Goal: Task Accomplishment & Management: Use online tool/utility

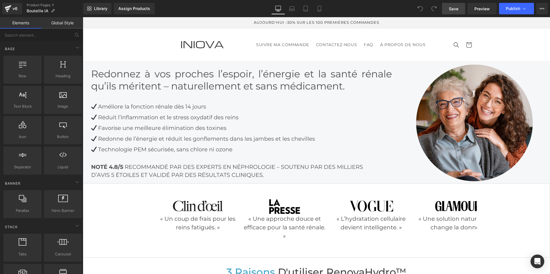
click at [452, 11] on span "Save" at bounding box center [453, 9] width 9 height 6
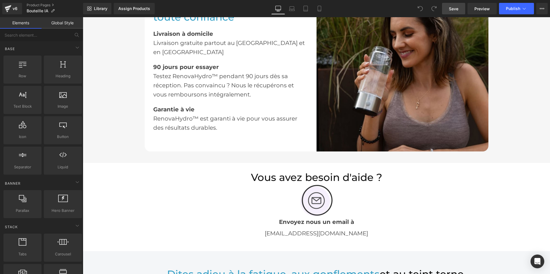
scroll to position [801, 0]
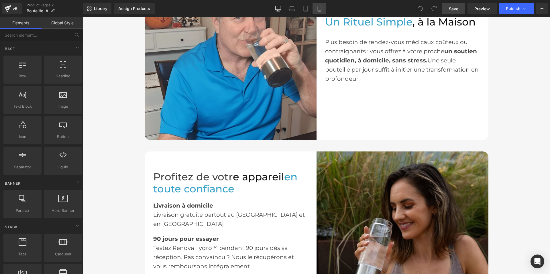
click at [320, 9] on icon at bounding box center [319, 9] width 6 height 6
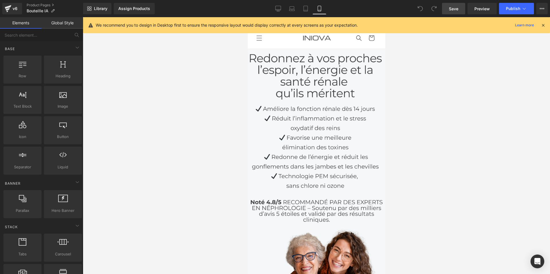
scroll to position [0, 0]
click at [277, 7] on icon at bounding box center [278, 9] width 6 height 6
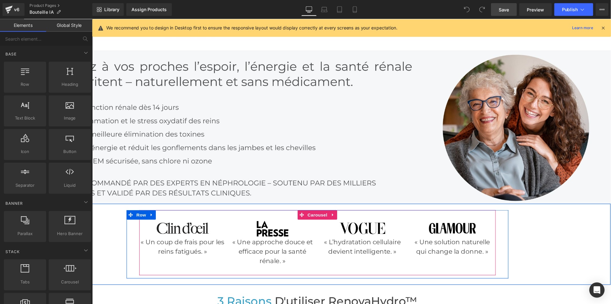
scroll to position [16, 0]
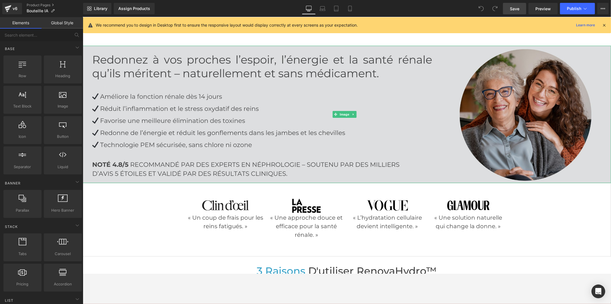
click at [286, 104] on img at bounding box center [346, 114] width 528 height 137
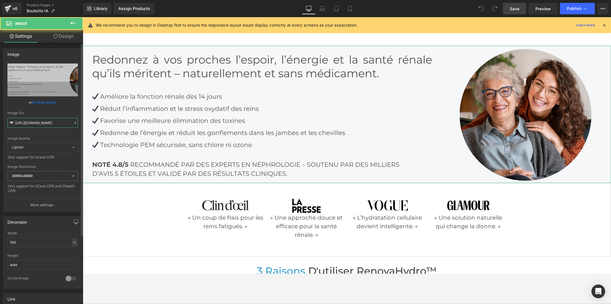
click at [57, 121] on input "https://cdn.shopify.com/s/files/1/0897/6806/7397/files/bannier_pc_3000x3000.jpg…" at bounding box center [42, 123] width 70 height 10
paste input "916/2224/4733/files/un.jpg?v=1755587997"
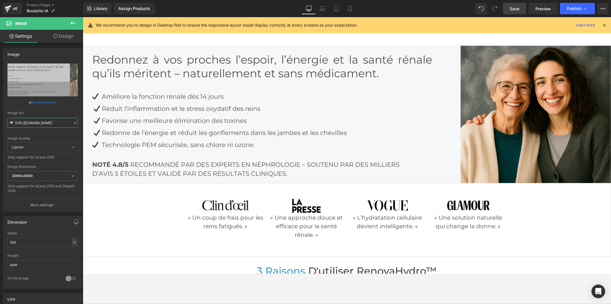
type input "https://cdn.shopify.com/s/files/1/0916/2224/4733/files/un_3000x3000.jpg?v=17555…"
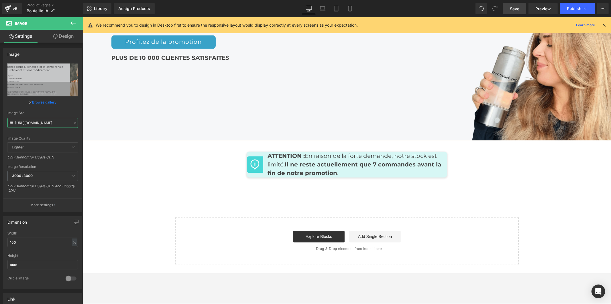
scroll to position [2653, 0]
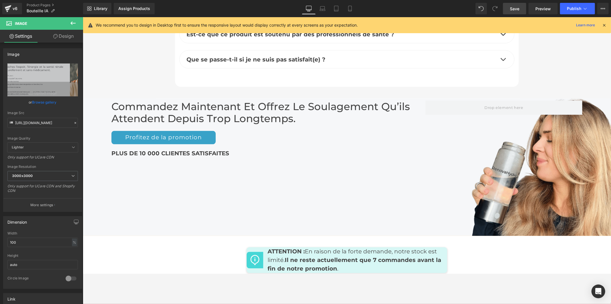
click at [422, 146] on div "PLUS DE 10 000 CLIENTES SATISFAITES Text Block" at bounding box center [268, 153] width 314 height 19
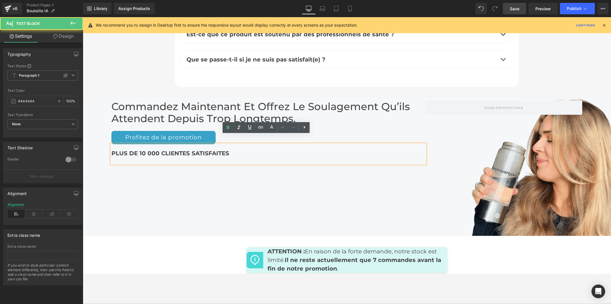
click at [486, 195] on div "Commandez maintenant et offrez le soulagement qu’ils attendent Depuis trop Long…" at bounding box center [346, 166] width 528 height 137
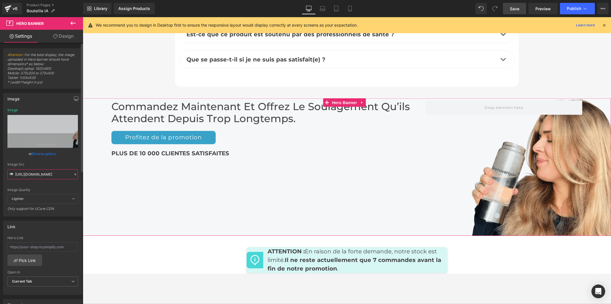
click at [21, 173] on input "https://cdn.shopify.com/s/files/1/0897/6806/7397/files/Nouvelle_banniere_2025_L…" at bounding box center [42, 174] width 70 height 10
paste input "916/2224/4733/files/deux.jpg?v=1755587996"
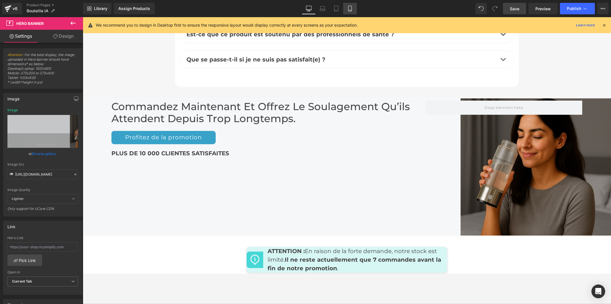
click at [349, 7] on icon at bounding box center [350, 9] width 6 height 6
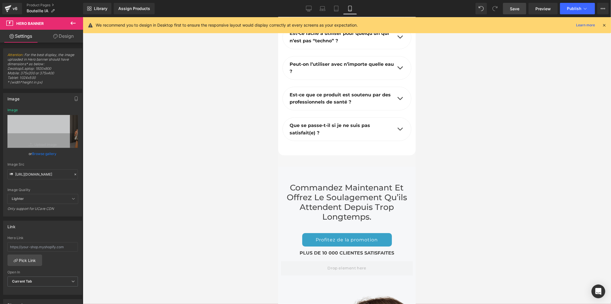
scroll to position [3432, 0]
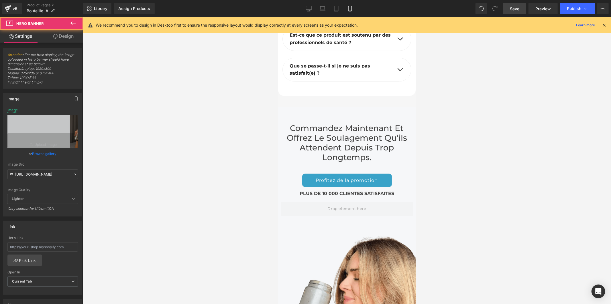
click at [315, 216] on div "Commandez maintenant et offrez le soulagement qu’ils attendent Depuis trop Long…" at bounding box center [346, 244] width 137 height 275
click at [296, 216] on div "Commandez maintenant et offrez le soulagement qu’ils attendent Depuis trop Long…" at bounding box center [346, 244] width 137 height 275
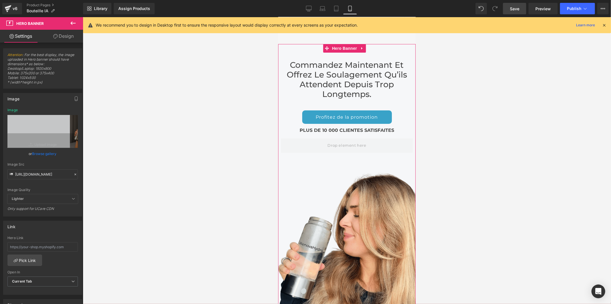
scroll to position [3496, 0]
click at [291, 210] on div "Commandez maintenant et offrez le soulagement qu’ils attendent Depuis trop Long…" at bounding box center [346, 181] width 137 height 275
click at [18, 174] on input "https://cdn.shopify.com/s/files/1/0916/2224/4733/files/deux.jpg?v=1755587996" at bounding box center [42, 174] width 70 height 10
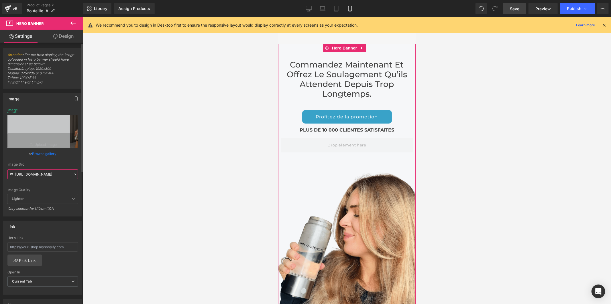
scroll to position [0, 80]
type input "https://cdn.shopify.com/s/files/1/0916/2224/4733/files/deux.jpg?v=1755587996"
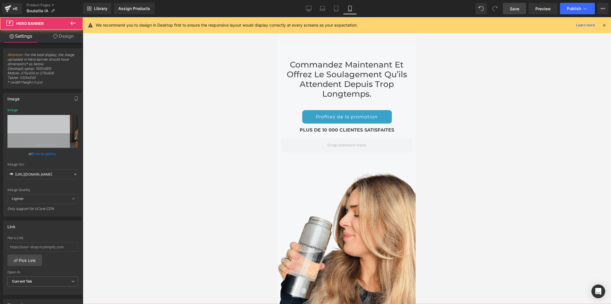
scroll to position [0, 0]
click at [295, 212] on div "Commandez maintenant et offrez le soulagement qu’ils attendent Depuis trop Long…" at bounding box center [346, 181] width 137 height 275
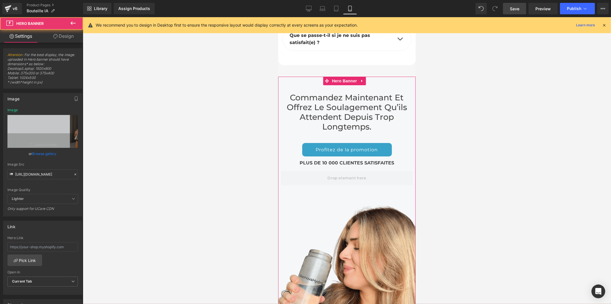
scroll to position [3432, 0]
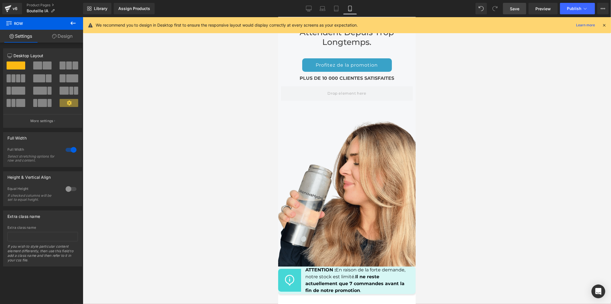
scroll to position [3559, 0]
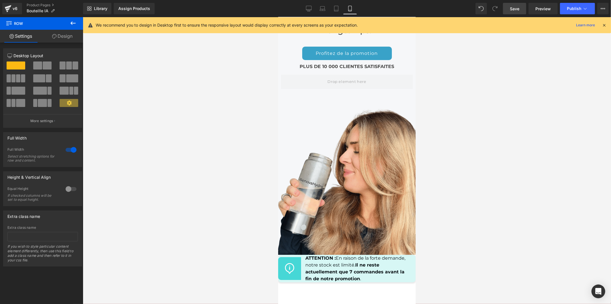
click at [391, 205] on div "Commandez maintenant et offrez le soulagement qu’ils attendent Depuis trop Long…" at bounding box center [346, 117] width 137 height 275
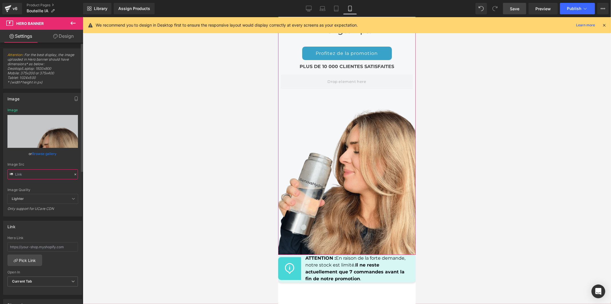
click at [30, 176] on input "text" at bounding box center [42, 174] width 70 height 10
type input "https://cdn.shopify.com/s/files/1/0916/2224/4733/files/quatre.jpg?v=1755587996"
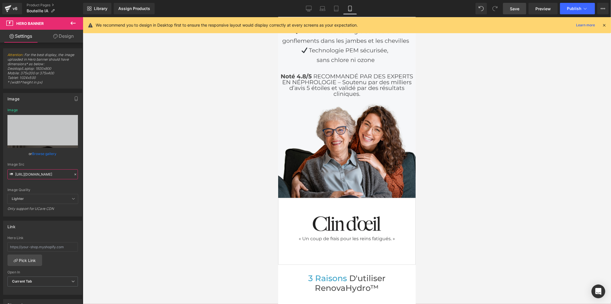
scroll to position [0, 0]
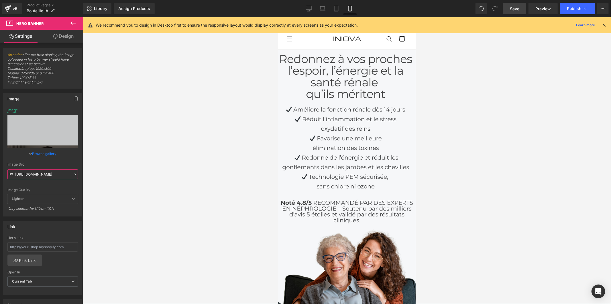
drag, startPoint x: 411, startPoint y: 266, endPoint x: 670, endPoint y: 17, distance: 359.5
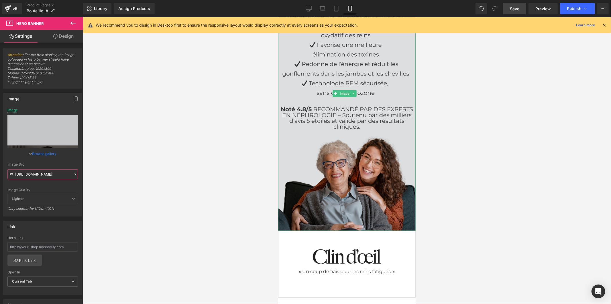
scroll to position [95, 0]
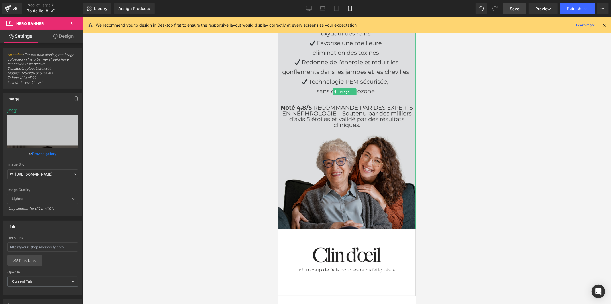
click at [326, 154] on img at bounding box center [346, 91] width 137 height 275
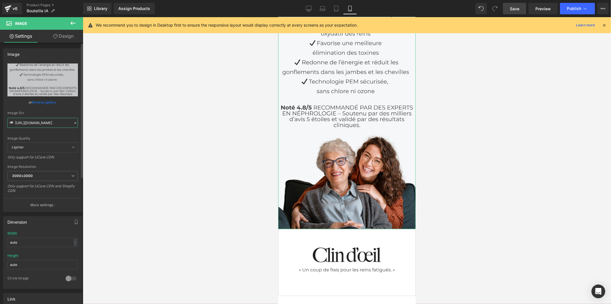
click at [18, 123] on input "https://cdn.shopify.com/s/files/1/0897/6806/7397/files/banniere_3000x3000.jpg?v…" at bounding box center [42, 123] width 70 height 10
paste input "916/2224/4733/files/trois.jpg?v=1755587998"
type input "https://cdn.shopify.com/s/files/1/0916/2224/4733/files/trois.jpg?v=1755587998"
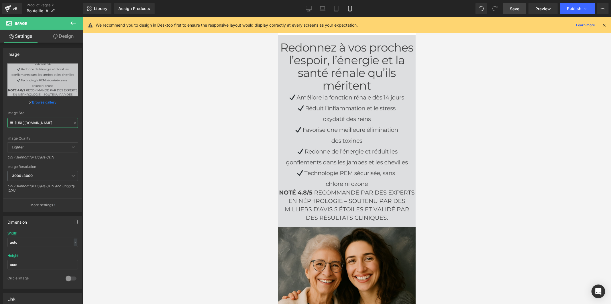
scroll to position [0, 0]
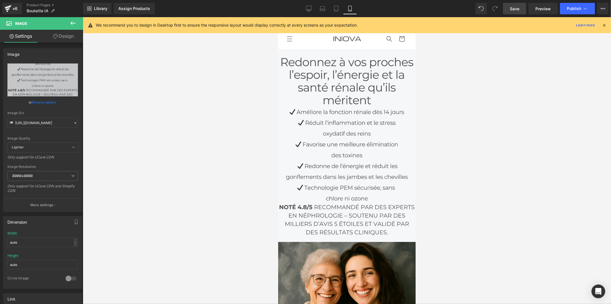
click at [457, 197] on div at bounding box center [347, 160] width 528 height 287
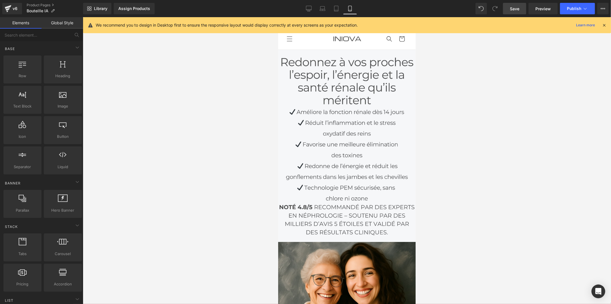
click at [508, 3] on link "Save" at bounding box center [514, 8] width 23 height 11
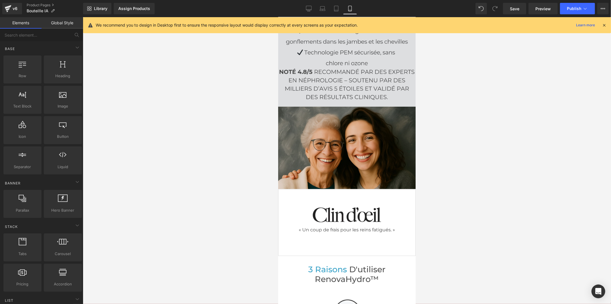
scroll to position [222, 0]
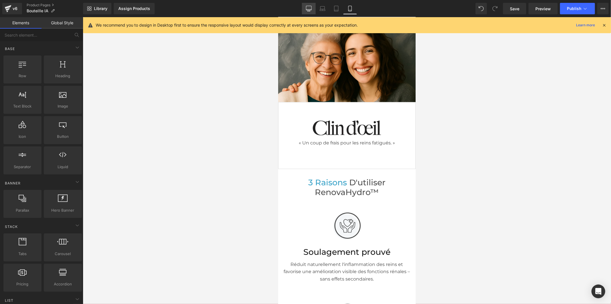
click at [305, 9] on link "Desktop" at bounding box center [309, 8] width 14 height 11
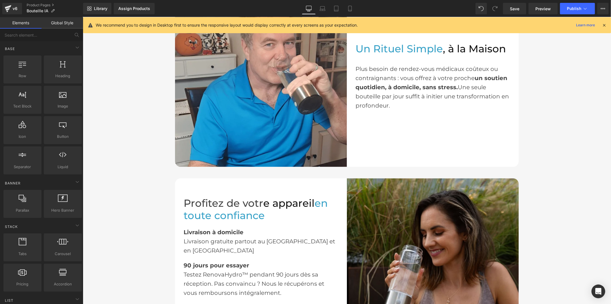
scroll to position [859, 0]
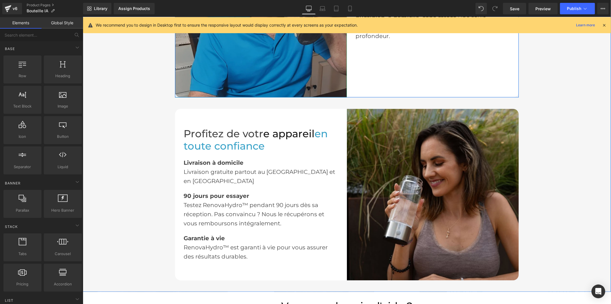
click at [303, 68] on img at bounding box center [261, 12] width 172 height 172
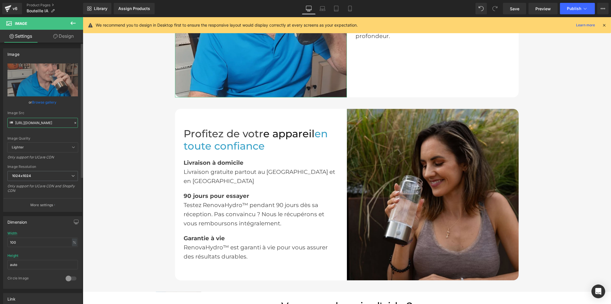
click at [50, 121] on input "https://cdn.shopify.com/s/files/1/0897/6806/7397/files/26_671ed6a7-8821-4595-ba…" at bounding box center [42, 123] width 70 height 10
paste input "916/2224/4733/files/1_a3b5dd5e-8196-46b2-8aaa-7ea441f8b783.jpg?v=1755588880"
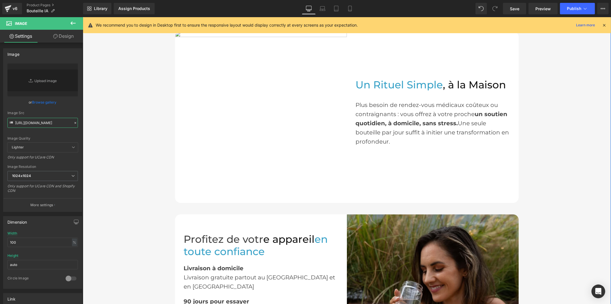
scroll to position [731, 0]
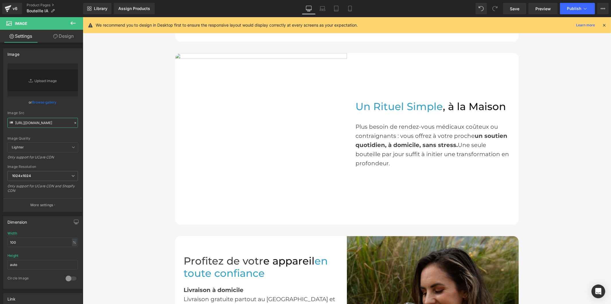
type input "https://cdn.shopify.com/s/files/1/0916/2224/4733/files/1_a3b5dd5e-8196-46b2-8aa…"
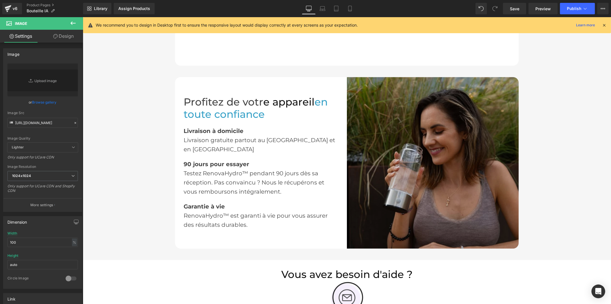
click at [407, 157] on img at bounding box center [432, 163] width 172 height 172
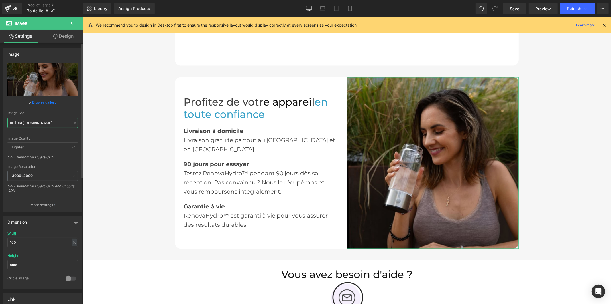
click at [44, 123] on input "https://cdn.shopify.com/s/files/1/0897/6806/7397/files/19_7dd14c00-eb8a-4fe8-b3…" at bounding box center [42, 123] width 70 height 10
paste input "916/2224/4733/files/2.jpg?v=1755588880"
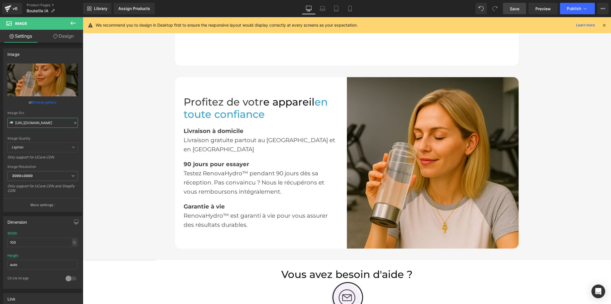
type input "https://cdn.shopify.com/s/files/1/0916/2224/4733/files/2_3000x3000.jpg?v=175558…"
click at [513, 7] on span "Save" at bounding box center [514, 9] width 9 height 6
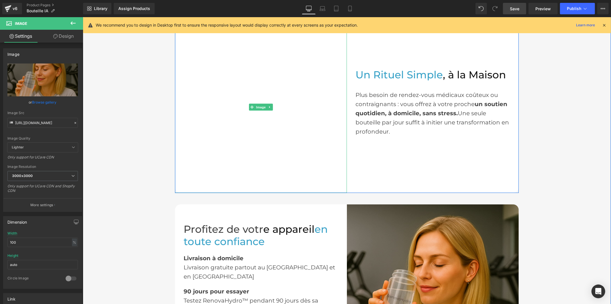
click at [282, 131] on img at bounding box center [261, 107] width 172 height 172
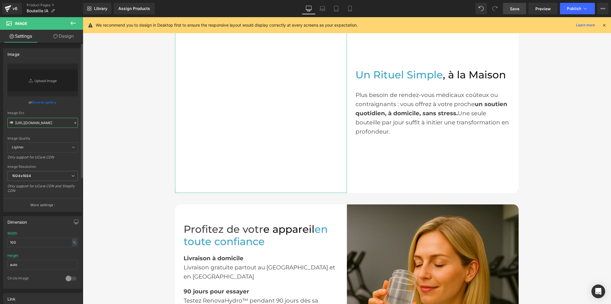
click at [55, 125] on input "https://cdn.shopify.com/s/files/1/0916/2224/4733/files/1_a3b5dd5e-8196-46b2-8aa…" at bounding box center [42, 123] width 70 height 10
paste input "produit_iniova_tessa_ia_1.jpg?v=1755589024"
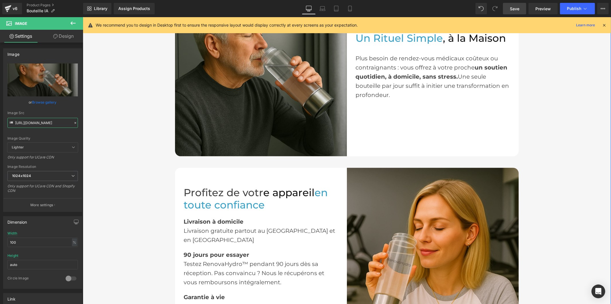
scroll to position [731, 0]
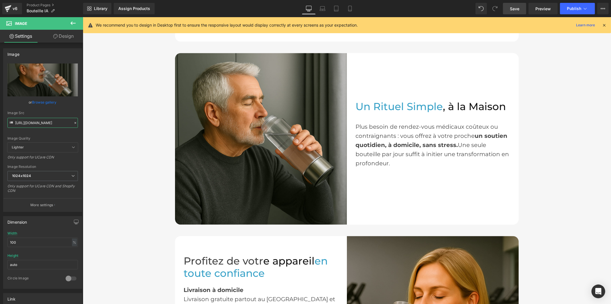
type input "https://cdn.shopify.com/s/files/1/0916/2224/4733/files/produit_iniova_tessa_ia_…"
drag, startPoint x: 516, startPoint y: 10, endPoint x: 430, endPoint y: 131, distance: 148.4
click at [516, 10] on span "Save" at bounding box center [514, 9] width 9 height 6
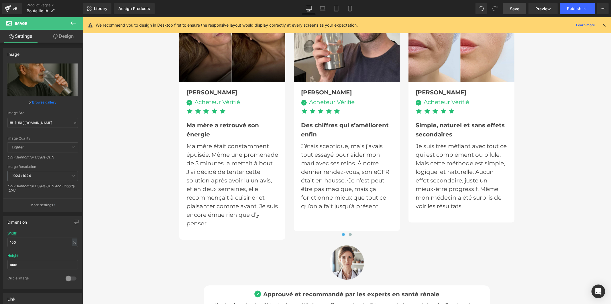
scroll to position [1781, 0]
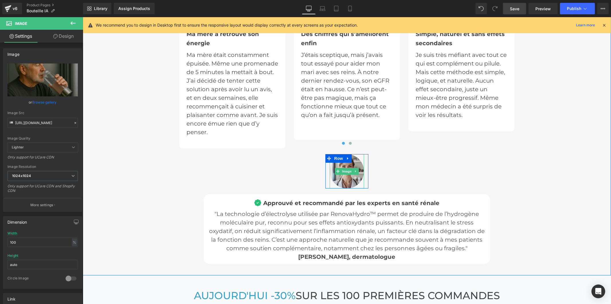
click at [351, 162] on img at bounding box center [346, 171] width 34 height 34
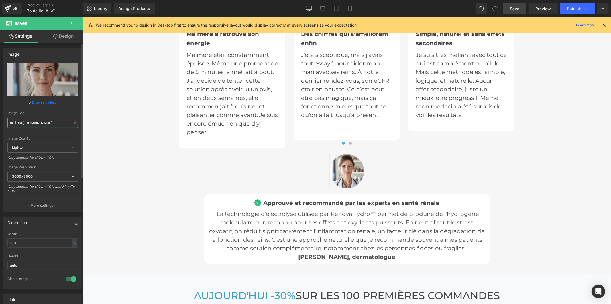
click at [44, 122] on input "https://ucarecdn.com/0b9dec28-de3b-4351-95c1-25dd69ff87ae/-/format/auto/-/previ…" at bounding box center [42, 123] width 70 height 10
paste input "cdn.shopify.com/s/files/1/0916/2224/4733/files/u3294629457_creer_un_docteur_fem…"
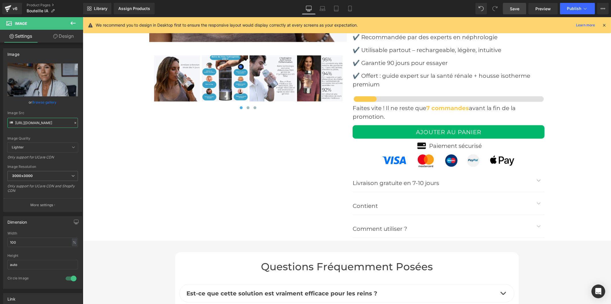
scroll to position [2194, 0]
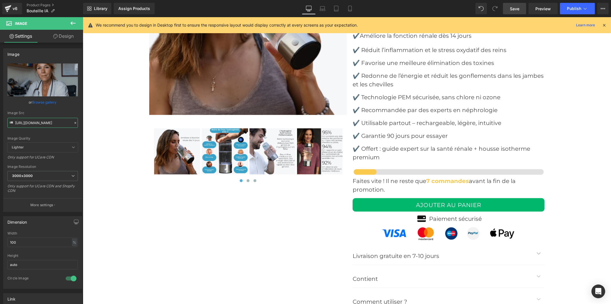
type input "https://cdn.shopify.com/s/files/1/0916/2224/4733/files/u3294629457_creer_un_doc…"
click at [507, 9] on link "Save" at bounding box center [514, 8] width 23 height 11
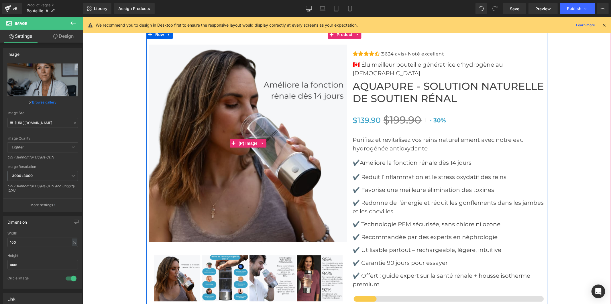
scroll to position [2131, 0]
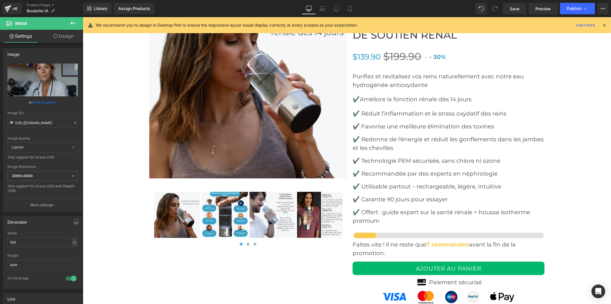
click at [278, 207] on img at bounding box center [272, 215] width 46 height 46
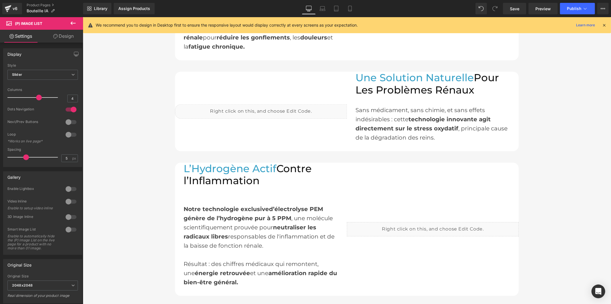
scroll to position [509, 0]
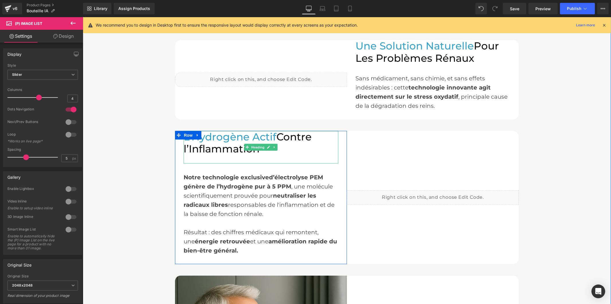
click at [210, 143] on h2 "L’Hydrogène Actif Contre l’Inflammation" at bounding box center [260, 143] width 155 height 24
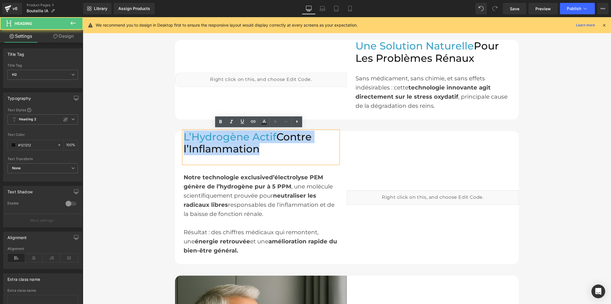
drag, startPoint x: 265, startPoint y: 150, endPoint x: 181, endPoint y: 133, distance: 86.1
click at [181, 133] on div "Liquid L’Hydrogène Actif Contre l’Inflammation Heading Notre technologie exclus…" at bounding box center [346, 197] width 343 height 133
copy h2 "L’Hydrogène Actif Contre l’Inflammation"
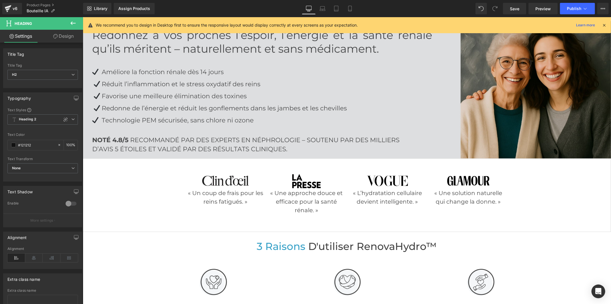
scroll to position [33, 0]
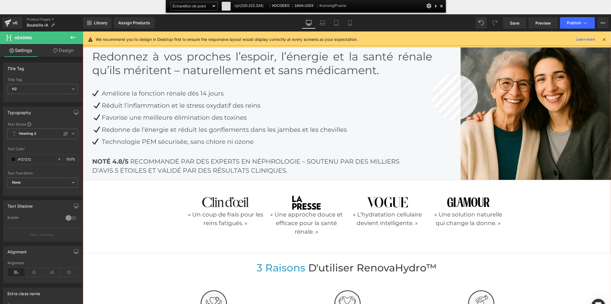
copy h2 "L’Hydrogène Actif Contre l’Inflammation"
drag, startPoint x: 432, startPoint y: 75, endPoint x: 351, endPoint y: 41, distance: 88.4
click at [432, 75] on div at bounding box center [347, 189] width 528 height 287
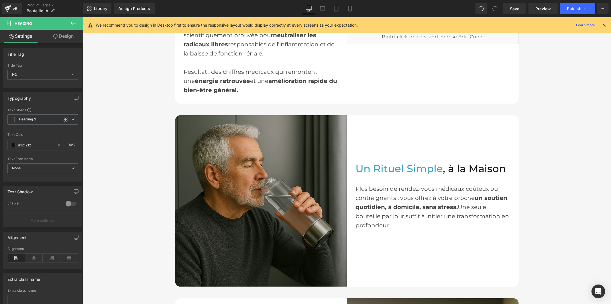
scroll to position [606, 0]
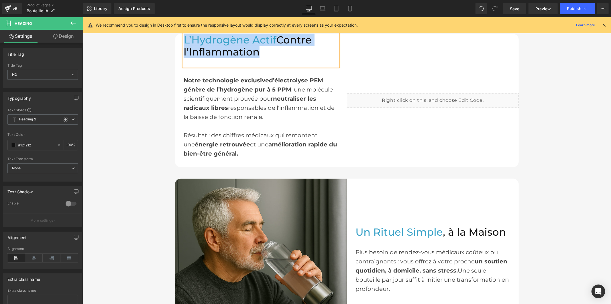
click at [225, 123] on div "Résultat : des chiffres médicaux qui remontent, une énergie retrouvée et une am…" at bounding box center [260, 144] width 155 height 46
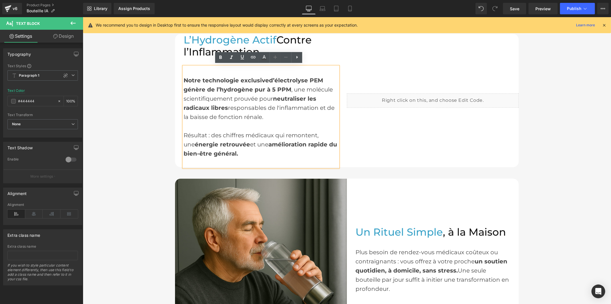
drag, startPoint x: 239, startPoint y: 153, endPoint x: 183, endPoint y: 82, distance: 91.3
click at [183, 82] on div "Notre technologie exclusive d’électrolyse PEM génère de l’hydrogène pur à 5 PPM…" at bounding box center [260, 116] width 155 height 101
copy div "Notre technologie exclusive d’électrolyse PEM génère de l’hydrogène pur à 5 PPM…"
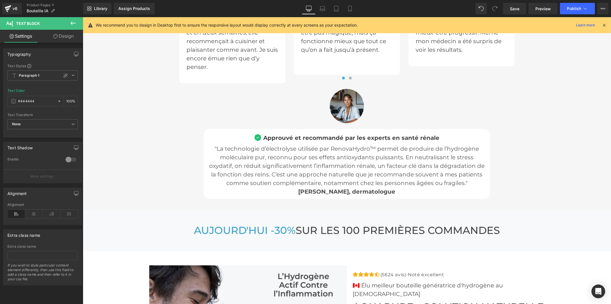
scroll to position [2100, 0]
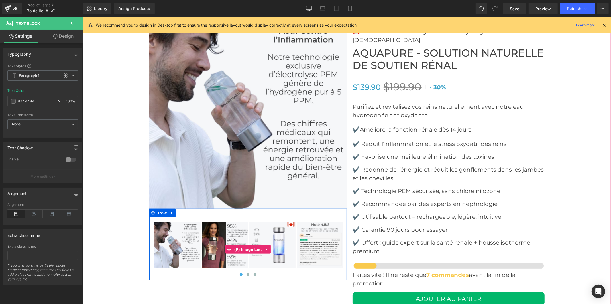
click at [228, 237] on img at bounding box center [225, 245] width 46 height 46
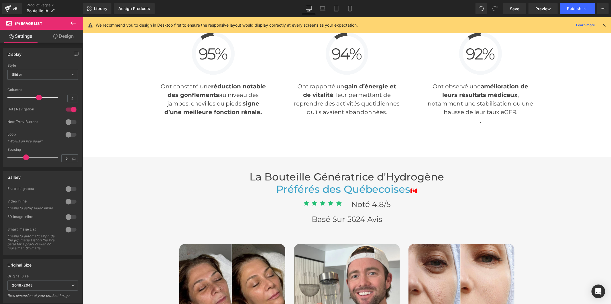
scroll to position [1369, 0]
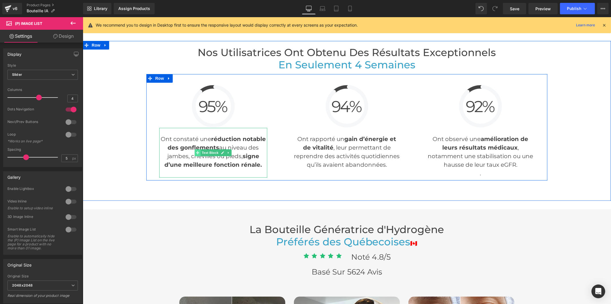
click at [196, 151] on icon at bounding box center [197, 152] width 3 height 3
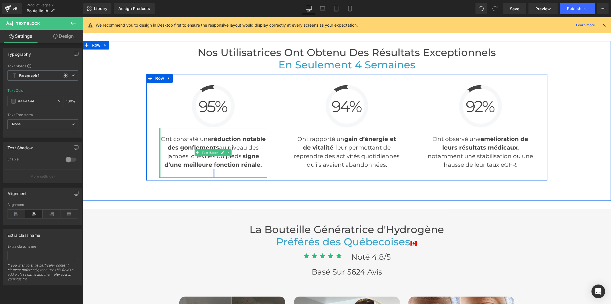
drag, startPoint x: 259, startPoint y: 163, endPoint x: 157, endPoint y: 137, distance: 104.8
click at [159, 137] on div "Ont constaté une réduction notable des gonflements au niveau des jambes, chevil…" at bounding box center [213, 153] width 108 height 50
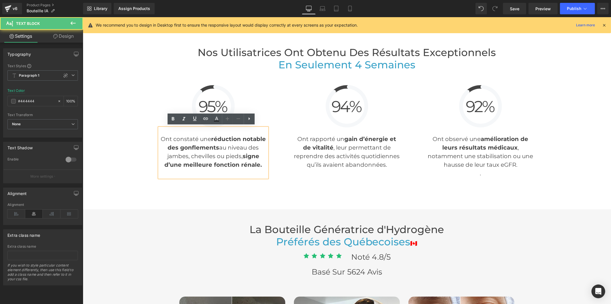
click at [173, 138] on p "Ont constaté une réduction notable des gonflements au niveau des jambes, chevil…" at bounding box center [213, 152] width 108 height 34
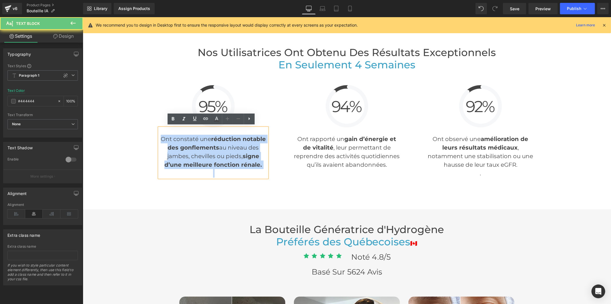
click at [173, 138] on p "Ont constaté une réduction notable des gonflements au niveau des jambes, chevil…" at bounding box center [213, 152] width 108 height 34
copy p "Ont constaté une réduction notable des gonflements au niveau des jambes, chevil…"
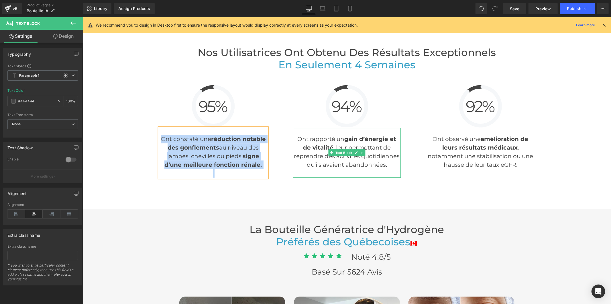
click at [319, 155] on p "Ont rapporté un gain d’énergie et de vitalité , leur permettant de reprendre de…" at bounding box center [347, 152] width 108 height 34
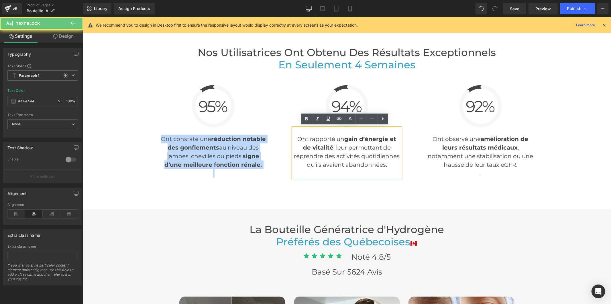
click at [319, 155] on p "Ont rapporté un gain d’énergie et de vitalité , leur permettant de reprendre de…" at bounding box center [347, 152] width 108 height 34
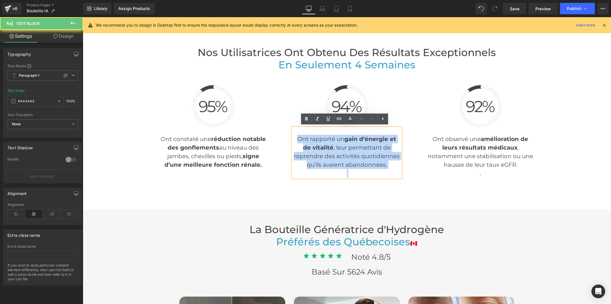
click at [319, 155] on p "Ont rapporté un gain d’énergie et de vitalité , leur permettant de reprendre de…" at bounding box center [347, 152] width 108 height 34
copy p "Ont rapporté un gain d’énergie et de vitalité , leur permettant de reprendre de…"
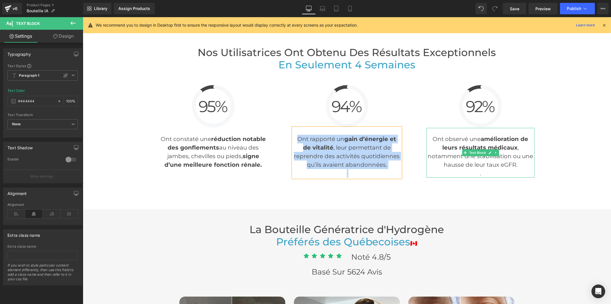
click at [454, 145] on strong "amélioration de leurs résultats médicaux" at bounding box center [485, 142] width 86 height 15
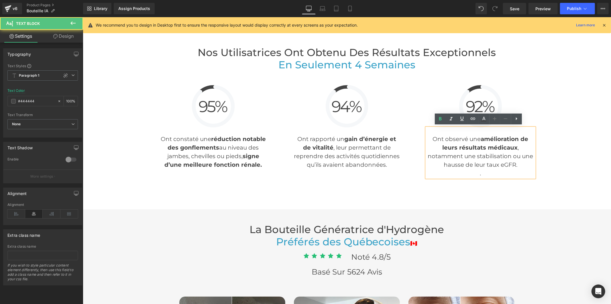
click at [452, 147] on strong "amélioration de leurs résultats médicaux" at bounding box center [485, 142] width 86 height 15
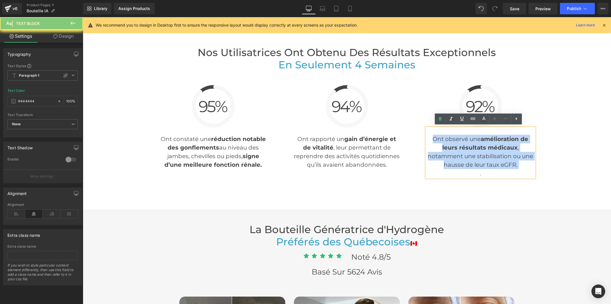
click at [452, 147] on strong "amélioration de leurs résultats médicaux" at bounding box center [485, 142] width 86 height 15
copy p "Ont observé une amélioration de leurs résultats médicaux , notamment une stabil…"
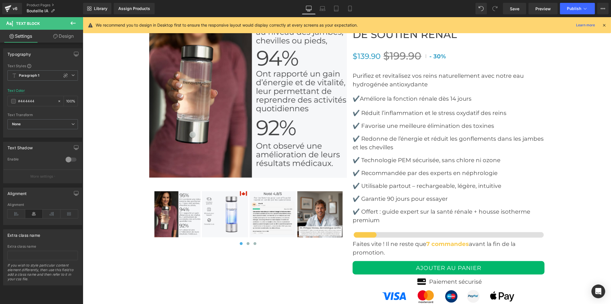
scroll to position [2132, 0]
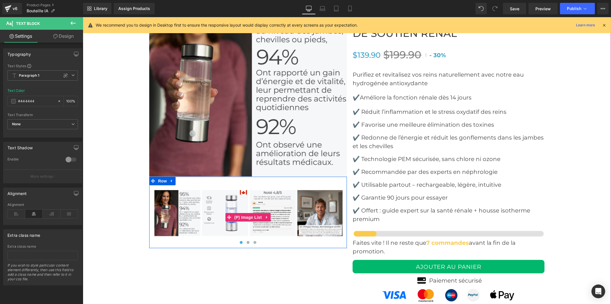
click at [223, 206] on img at bounding box center [225, 213] width 46 height 46
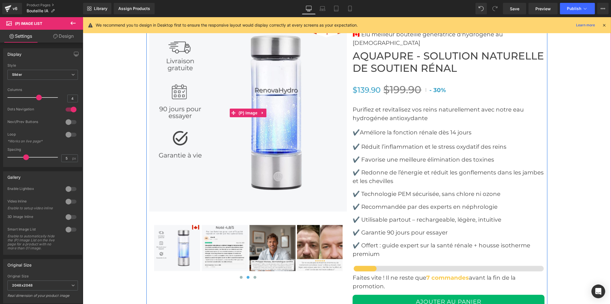
scroll to position [2037, 0]
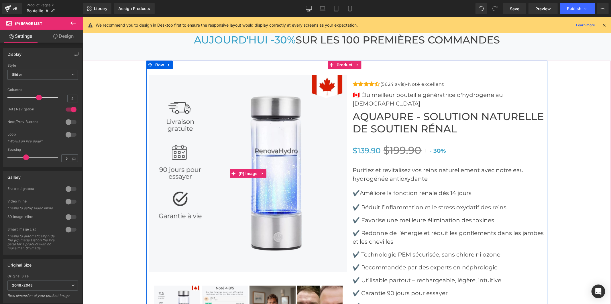
click at [232, 141] on img at bounding box center [248, 174] width 198 height 198
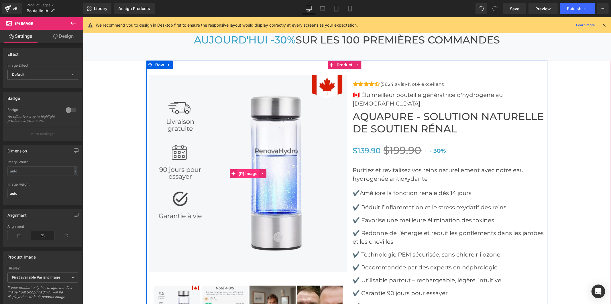
click at [243, 172] on span "(P) Image" at bounding box center [248, 173] width 22 height 9
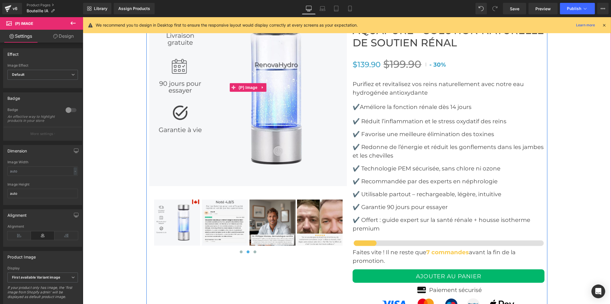
scroll to position [2132, 0]
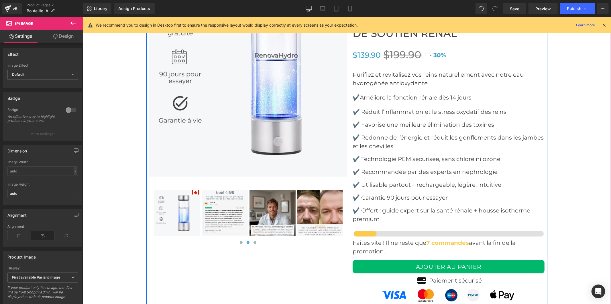
click at [219, 217] on img at bounding box center [224, 213] width 46 height 46
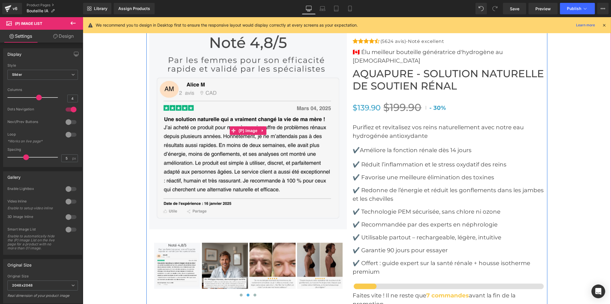
scroll to position [2069, 0]
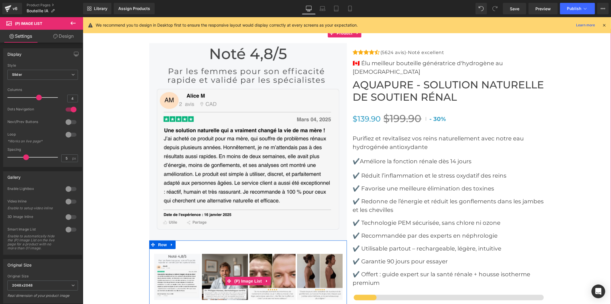
click at [223, 269] on img at bounding box center [225, 277] width 46 height 46
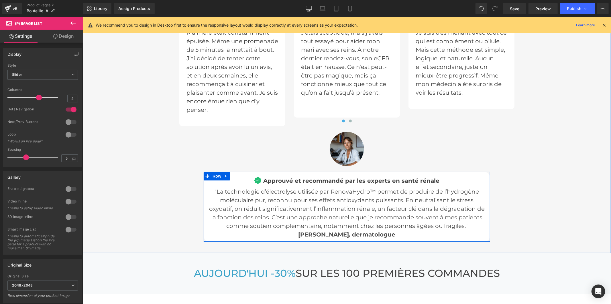
scroll to position [1814, 0]
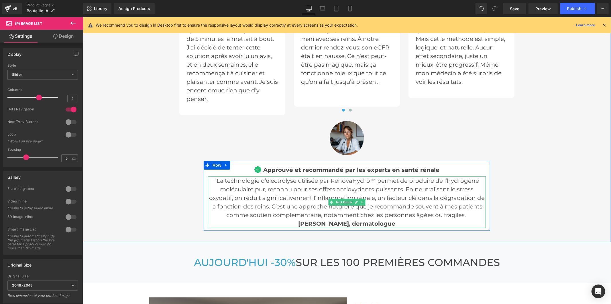
click at [374, 224] on span "Dr Isabelle Fontaine, dermatologue" at bounding box center [346, 223] width 97 height 7
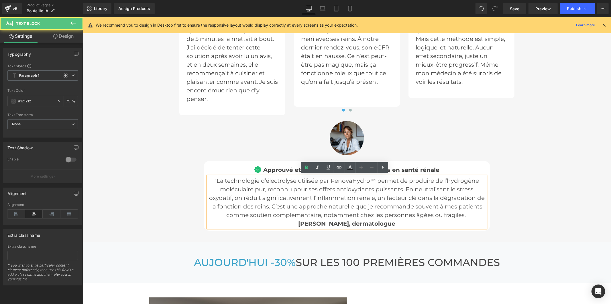
click at [377, 222] on span "Dr Isabelle Fontaine, dermatologue" at bounding box center [346, 223] width 97 height 7
drag, startPoint x: 401, startPoint y: 221, endPoint x: 356, endPoint y: 223, distance: 45.0
click at [356, 223] on p "Dr Isabelle Fontaine, dermatologue" at bounding box center [347, 223] width 278 height 9
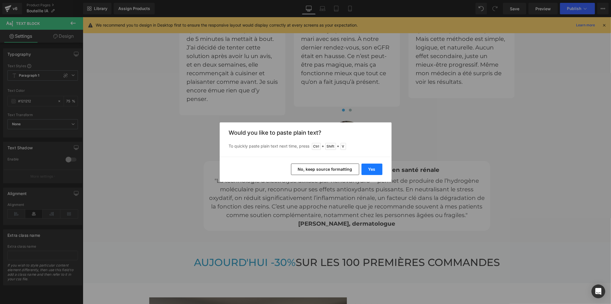
click at [374, 166] on button "Yes" at bounding box center [371, 169] width 21 height 11
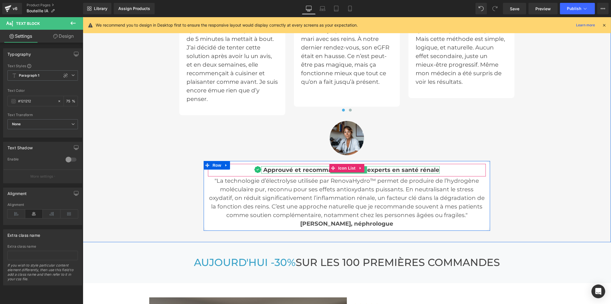
click at [396, 169] on span "Approuvé et recommandé par les experts en santé rénale" at bounding box center [351, 169] width 176 height 7
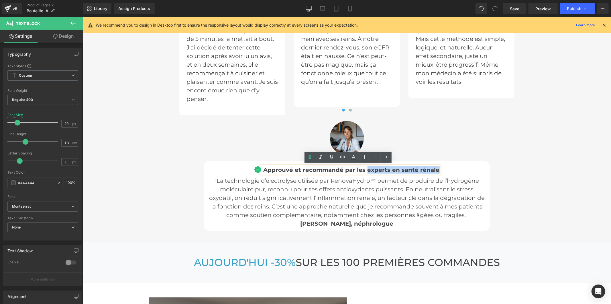
drag, startPoint x: 365, startPoint y: 169, endPoint x: 434, endPoint y: 169, distance: 68.4
click at [434, 169] on span "Approuvé et recommandé par les experts en santé rénale" at bounding box center [351, 169] width 176 height 7
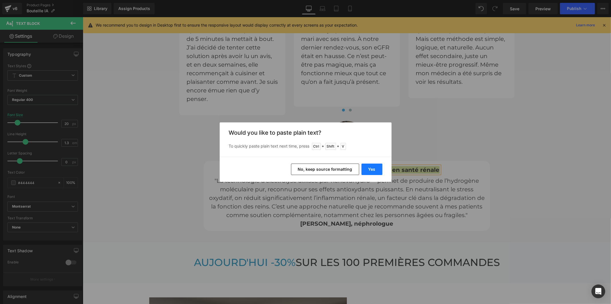
click at [369, 167] on button "Yes" at bounding box center [371, 169] width 21 height 11
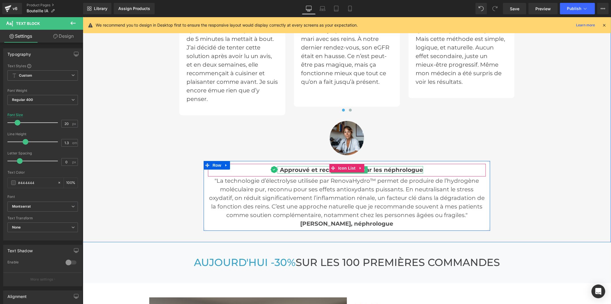
click at [412, 167] on span "Approuvé et recommandé par les néphrologue" at bounding box center [350, 169] width 143 height 7
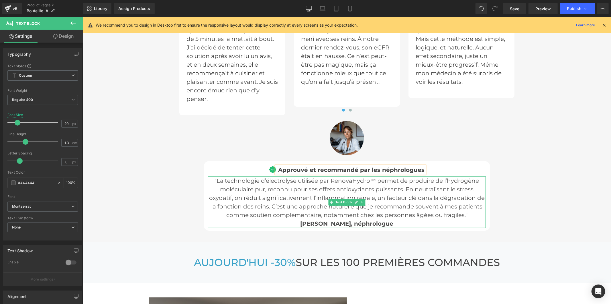
click at [307, 200] on p ""La technologie d’électrolyse utilisée par RenovaHydro™ permet de produire de l…" at bounding box center [347, 197] width 278 height 43
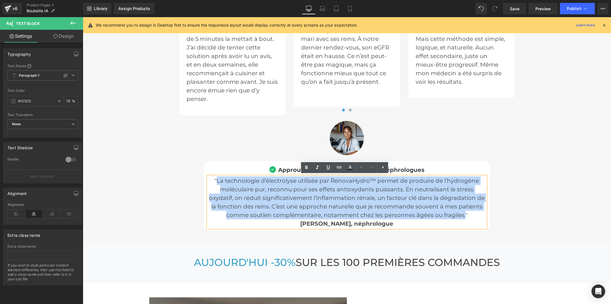
drag, startPoint x: 462, startPoint y: 213, endPoint x: 216, endPoint y: 180, distance: 247.7
click at [216, 180] on p ""La technologie d’électrolyse utilisée par RenovaHydro™ permet de produire de l…" at bounding box center [347, 197] width 278 height 43
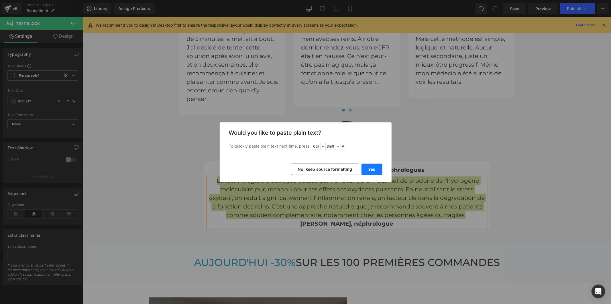
click at [369, 168] on button "Yes" at bounding box center [371, 169] width 21 height 11
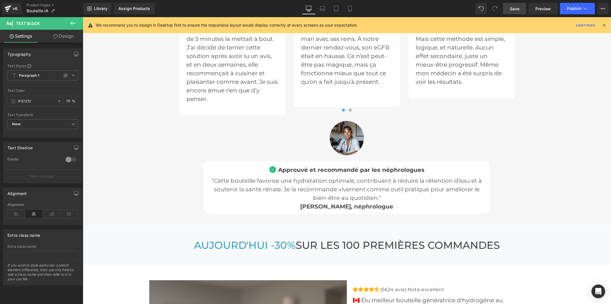
click at [514, 9] on span "Save" at bounding box center [514, 9] width 9 height 6
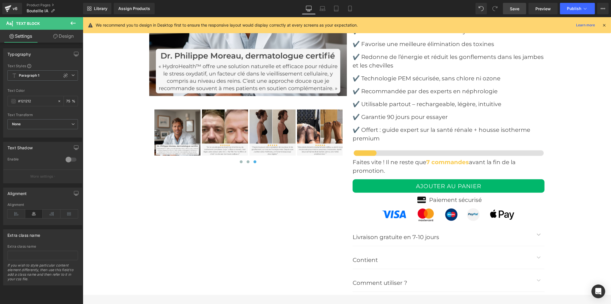
scroll to position [2132, 0]
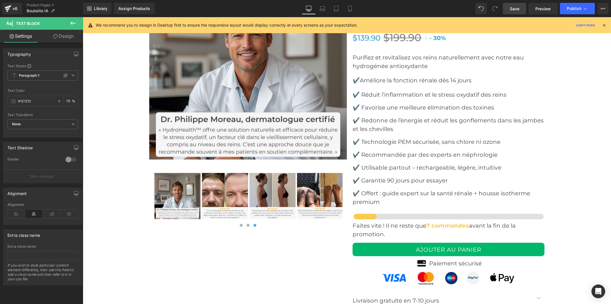
click at [223, 189] on img at bounding box center [225, 196] width 46 height 46
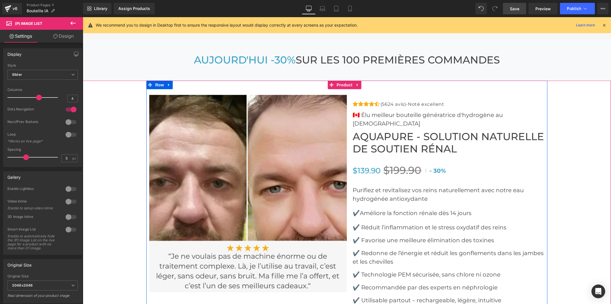
scroll to position [2037, 0]
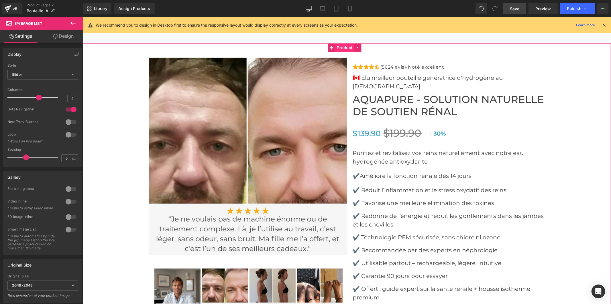
click at [340, 46] on span "Product" at bounding box center [344, 47] width 19 height 9
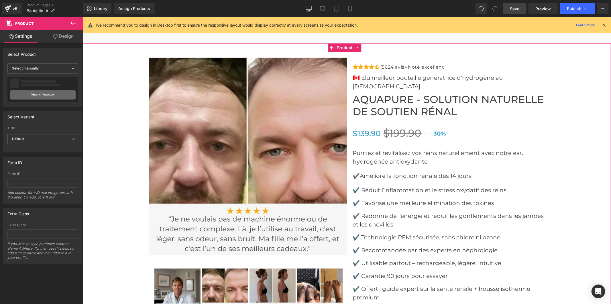
click at [66, 94] on link "Pick a Product" at bounding box center [43, 94] width 66 height 9
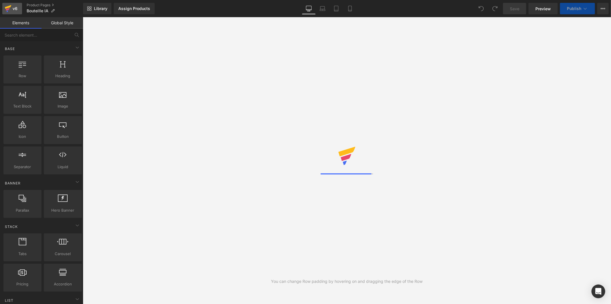
click at [8, 5] on icon at bounding box center [8, 8] width 7 height 14
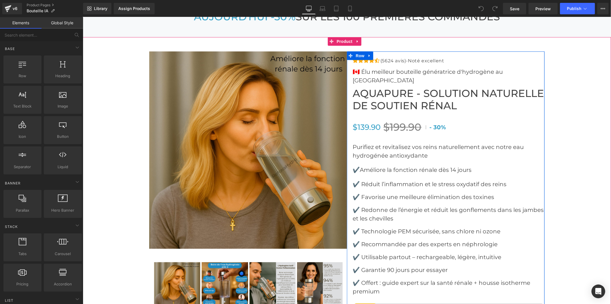
scroll to position [2035, 0]
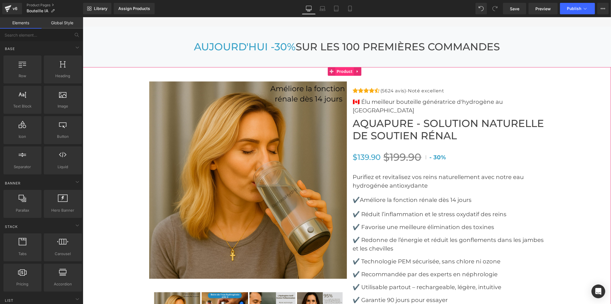
click at [346, 69] on span "Product" at bounding box center [344, 71] width 19 height 9
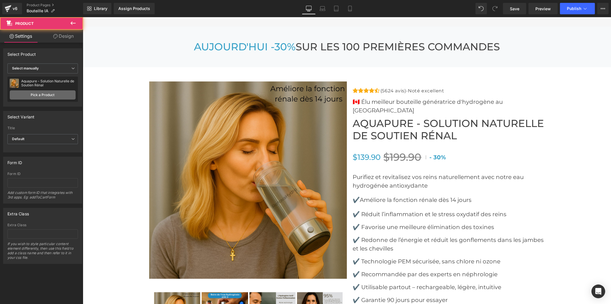
click at [30, 92] on link "Pick a Product" at bounding box center [43, 94] width 66 height 9
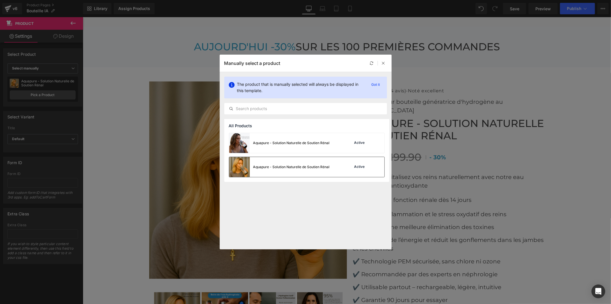
click at [298, 170] on div "Aquapure - Solution Naturelle de Soutien Rénal" at bounding box center [279, 167] width 100 height 20
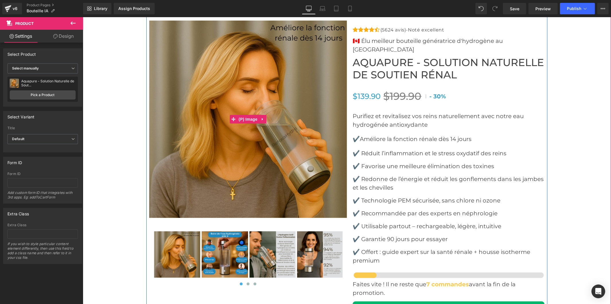
scroll to position [2099, 0]
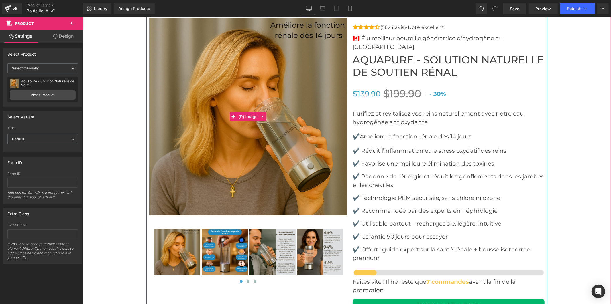
click at [275, 167] on img at bounding box center [248, 117] width 198 height 198
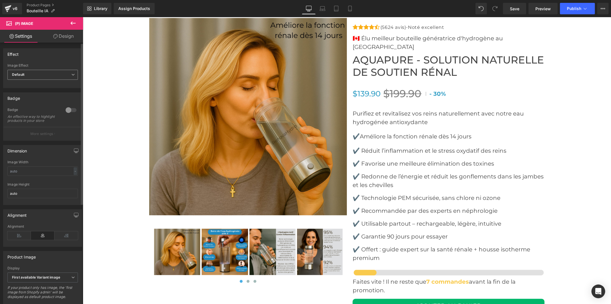
click at [36, 73] on span "Default" at bounding box center [42, 75] width 70 height 10
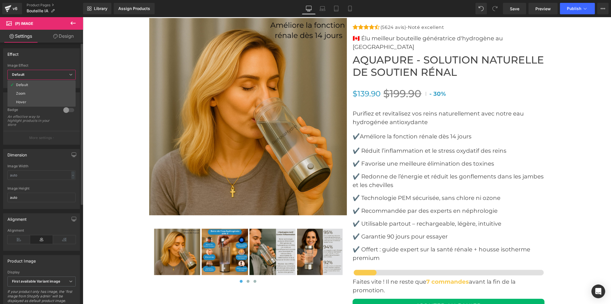
click at [36, 76] on span "Default" at bounding box center [41, 75] width 68 height 10
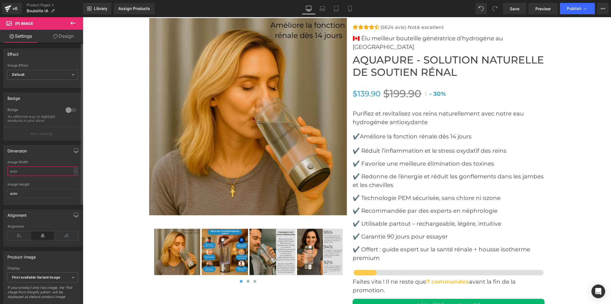
click at [31, 174] on input "text" at bounding box center [42, 171] width 70 height 9
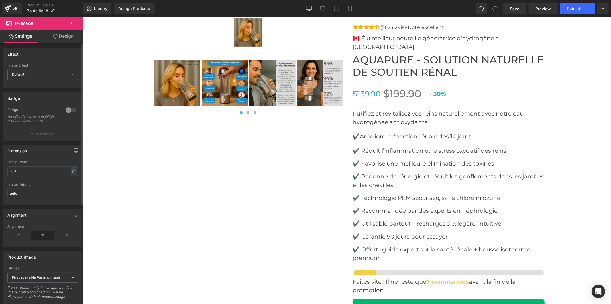
click at [51, 162] on div "Dimension Image Width 100 px % px auto Image Height auto" at bounding box center [42, 175] width 79 height 60
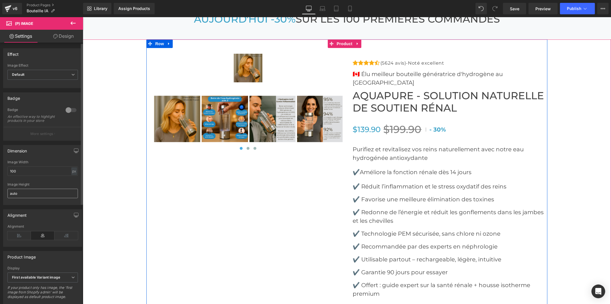
scroll to position [2067, 0]
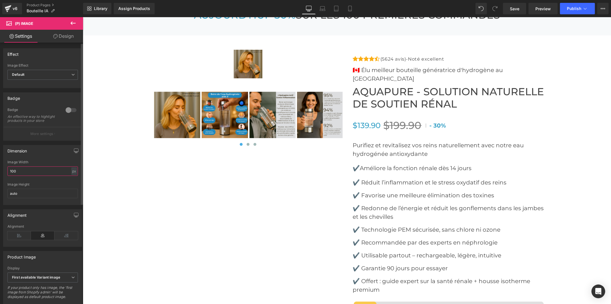
click at [39, 173] on input "100" at bounding box center [42, 171] width 70 height 9
drag, startPoint x: 29, startPoint y: 173, endPoint x: 2, endPoint y: 173, distance: 27.5
click at [2, 173] on div "Dimension Image Width 100 px % px auto Image Height auto" at bounding box center [43, 173] width 86 height 64
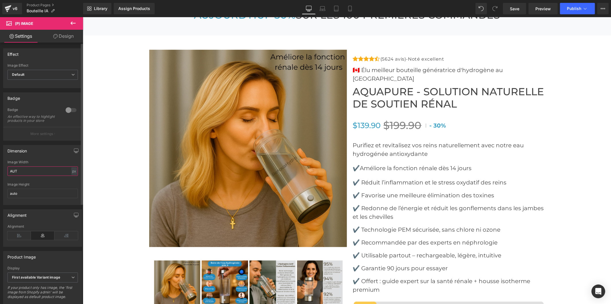
type input "AUTO"
click at [126, 190] on div "Sale Off (P) Image ‹ ›" at bounding box center [346, 240] width 528 height 411
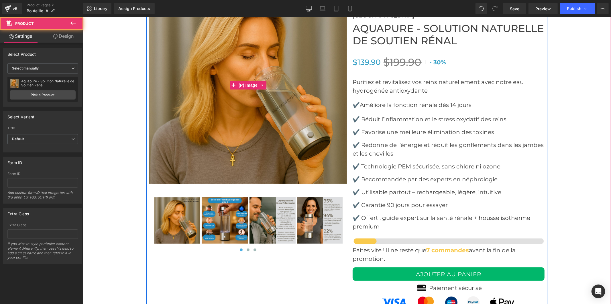
scroll to position [2131, 0]
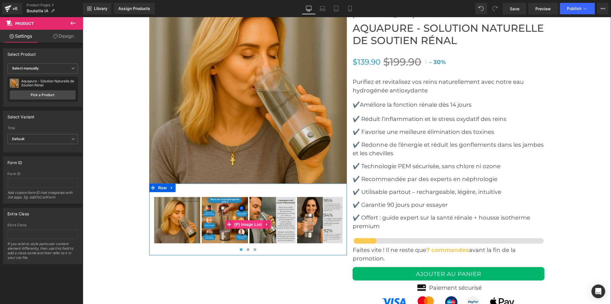
click at [248, 222] on span "(P) Image List" at bounding box center [247, 224] width 30 height 9
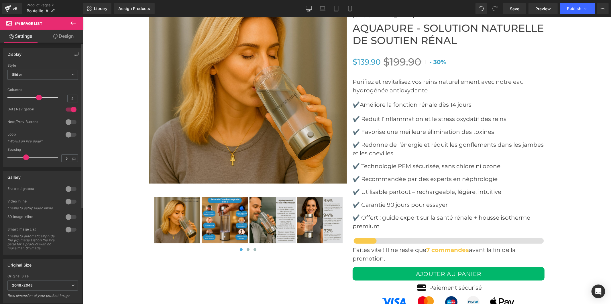
drag, startPoint x: 26, startPoint y: 157, endPoint x: 25, endPoint y: 153, distance: 3.4
click at [25, 153] on div at bounding box center [34, 157] width 48 height 11
drag, startPoint x: 26, startPoint y: 155, endPoint x: 21, endPoint y: 155, distance: 5.2
click at [21, 155] on span at bounding box center [20, 158] width 6 height 6
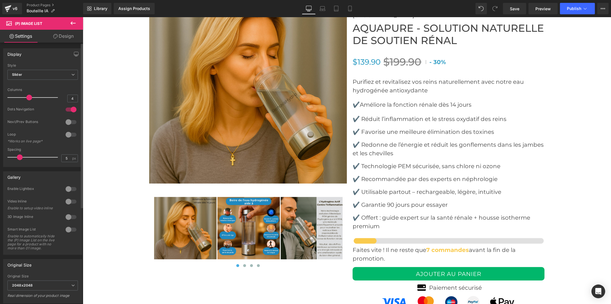
drag, startPoint x: 36, startPoint y: 97, endPoint x: 33, endPoint y: 97, distance: 3.1
click at [33, 97] on div at bounding box center [34, 97] width 48 height 11
click at [202, 125] on img at bounding box center [248, 85] width 198 height 198
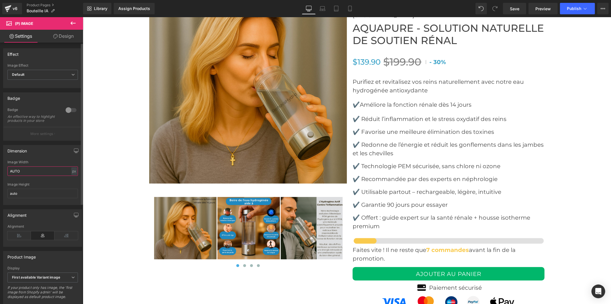
click at [26, 173] on input "AUTO" at bounding box center [42, 171] width 70 height 9
drag, startPoint x: 26, startPoint y: 173, endPoint x: 5, endPoint y: 174, distance: 21.8
click at [5, 174] on div "AUTOpx Image Width AUTO px % px auto Image Height auto" at bounding box center [42, 182] width 78 height 45
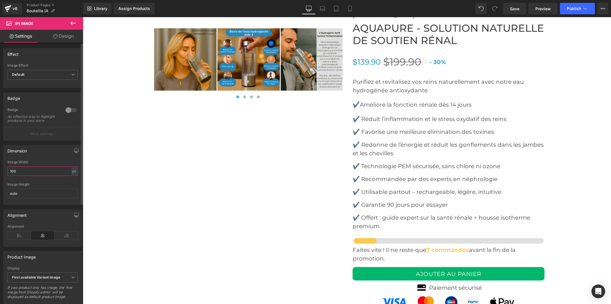
type input "100"
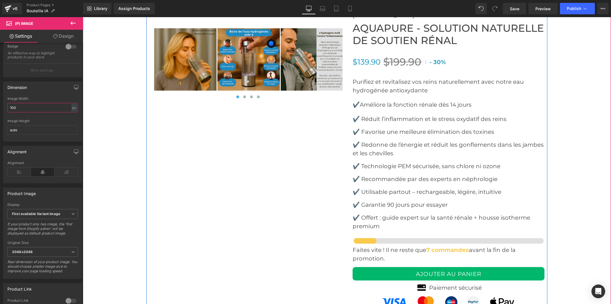
scroll to position [2035, 0]
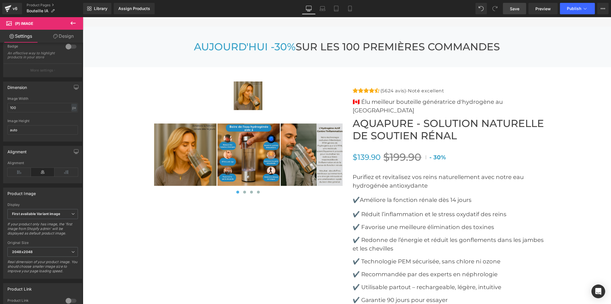
click at [518, 7] on span "Save" at bounding box center [514, 9] width 9 height 6
click at [546, 10] on span "Preview" at bounding box center [542, 9] width 15 height 6
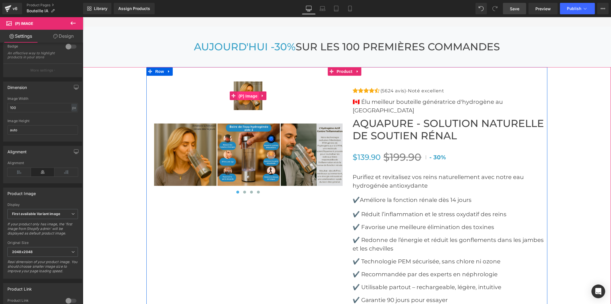
click at [253, 94] on span "(P) Image" at bounding box center [248, 96] width 22 height 9
click at [260, 94] on icon at bounding box center [262, 96] width 4 height 4
click at [264, 94] on icon at bounding box center [266, 96] width 4 height 4
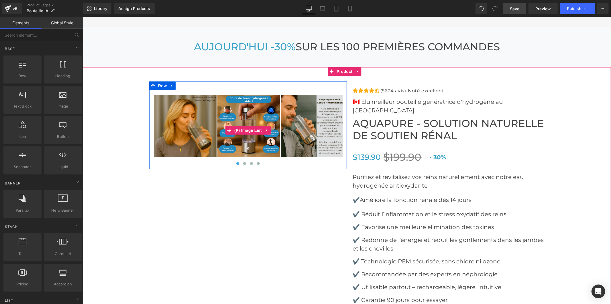
scroll to position [2032, 0]
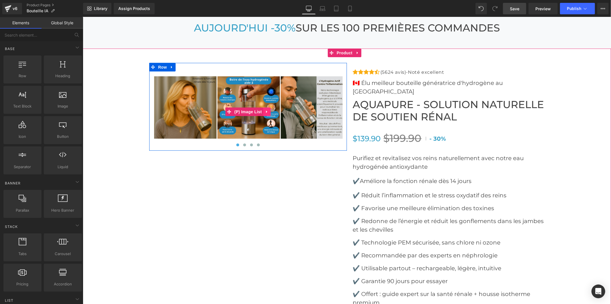
click at [266, 110] on icon at bounding box center [266, 111] width 1 height 3
click at [268, 110] on icon at bounding box center [270, 112] width 4 height 4
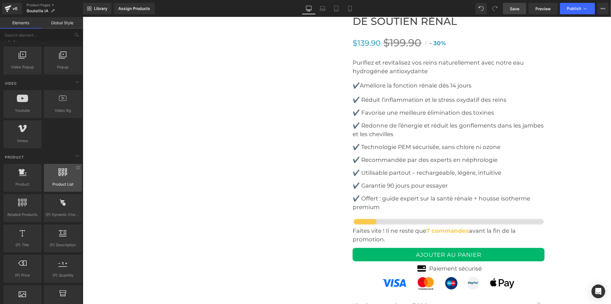
scroll to position [445, 0]
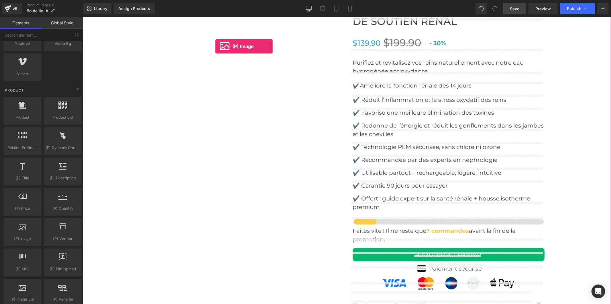
drag, startPoint x: 108, startPoint y: 253, endPoint x: 215, endPoint y: 46, distance: 233.1
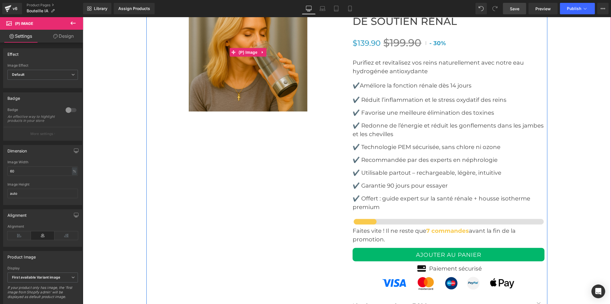
scroll to position [2000, 0]
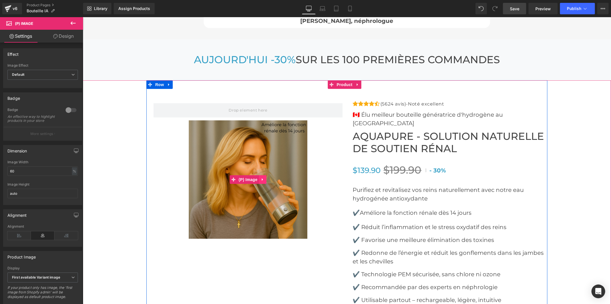
click at [260, 177] on icon at bounding box center [262, 179] width 4 height 4
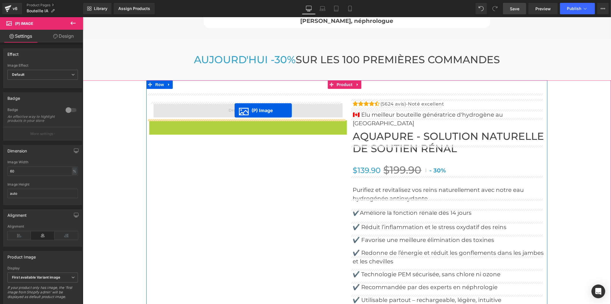
drag, startPoint x: 226, startPoint y: 151, endPoint x: 234, endPoint y: 110, distance: 41.2
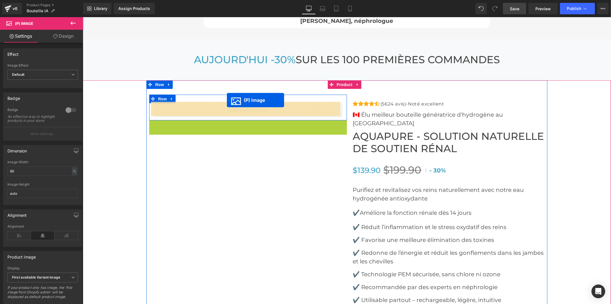
drag, startPoint x: 230, startPoint y: 178, endPoint x: 226, endPoint y: 100, distance: 77.9
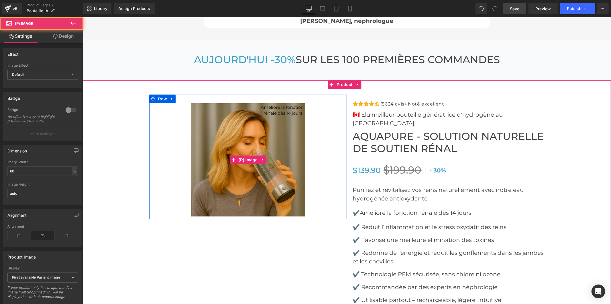
click at [243, 129] on img at bounding box center [247, 159] width 113 height 113
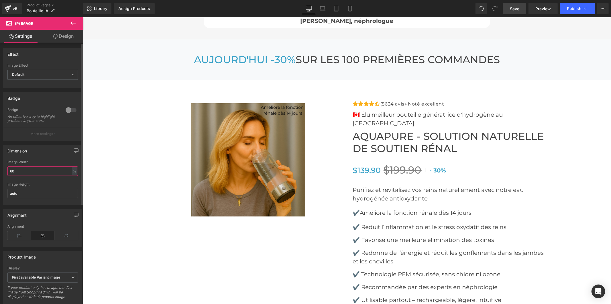
drag, startPoint x: 27, startPoint y: 172, endPoint x: 6, endPoint y: 174, distance: 20.7
click at [6, 174] on div "60% Image Width 60 % % px auto Image Height auto" at bounding box center [42, 182] width 78 height 45
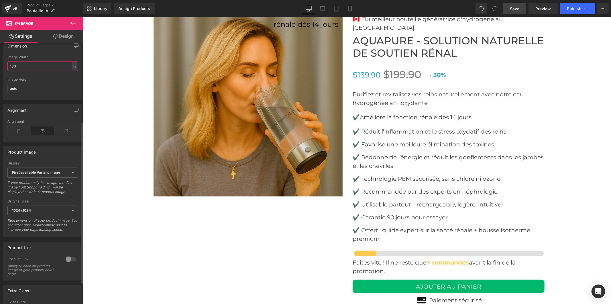
scroll to position [127, 0]
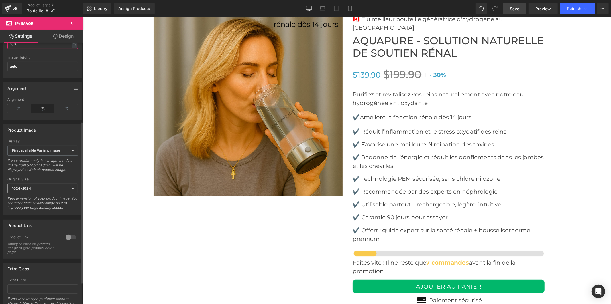
type input "100"
click at [41, 191] on span "1024x1024" at bounding box center [42, 189] width 70 height 10
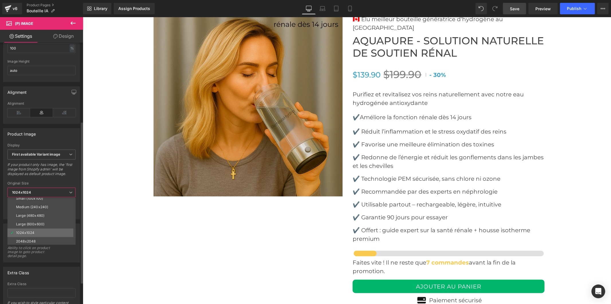
scroll to position [4, 0]
click at [35, 241] on div "2048x2048" at bounding box center [25, 241] width 19 height 4
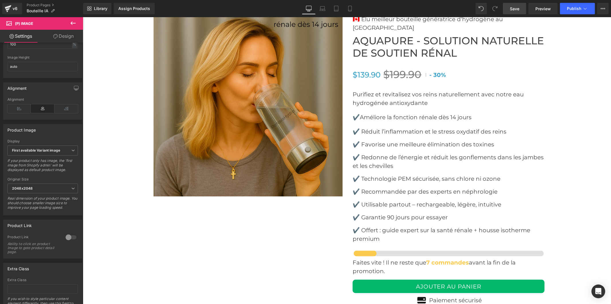
click at [73, 22] on icon at bounding box center [73, 23] width 7 height 7
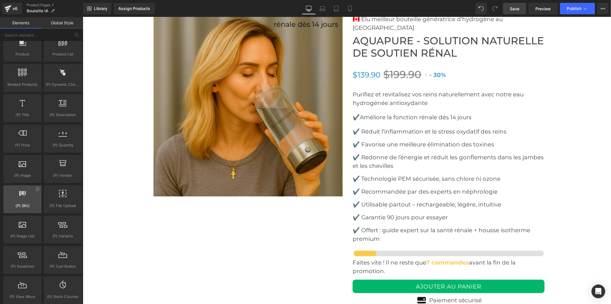
scroll to position [509, 0]
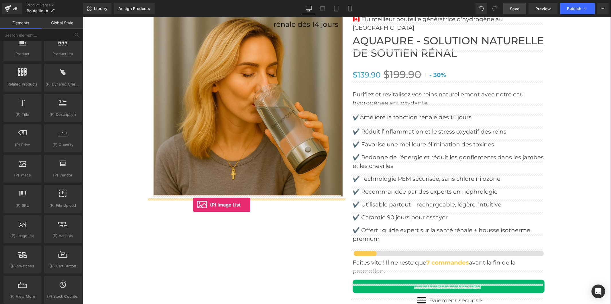
drag, startPoint x: 105, startPoint y: 250, endPoint x: 193, endPoint y: 205, distance: 99.0
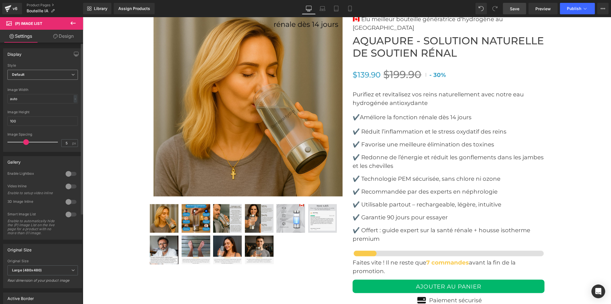
click at [44, 73] on span "Default" at bounding box center [42, 75] width 70 height 10
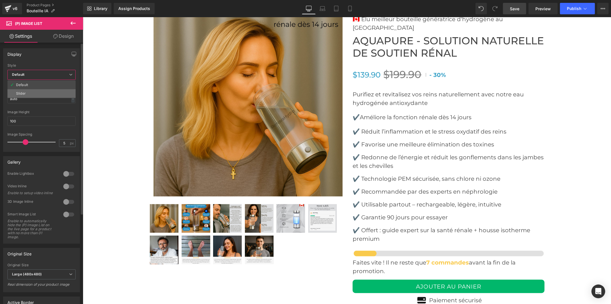
click at [41, 92] on li "Slider" at bounding box center [41, 93] width 68 height 9
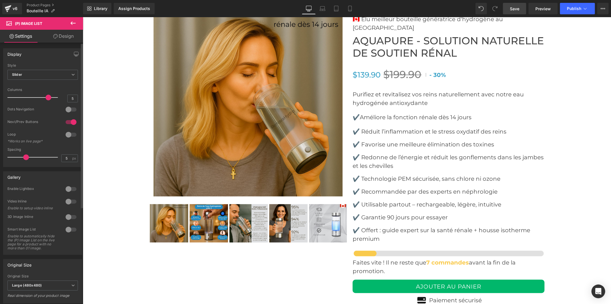
click at [71, 110] on div at bounding box center [71, 109] width 14 height 9
click at [68, 121] on div at bounding box center [71, 122] width 14 height 9
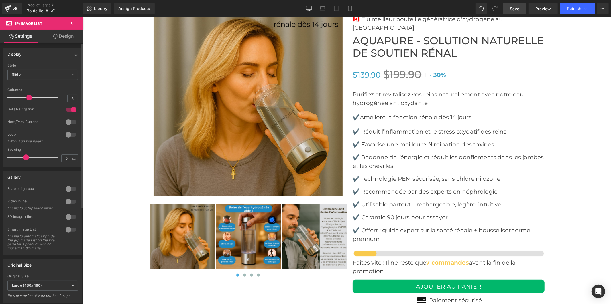
drag, startPoint x: 46, startPoint y: 96, endPoint x: 27, endPoint y: 96, distance: 19.8
click at [27, 96] on span at bounding box center [29, 98] width 6 height 6
drag, startPoint x: 24, startPoint y: 156, endPoint x: 17, endPoint y: 153, distance: 7.0
click at [17, 153] on div at bounding box center [34, 157] width 48 height 11
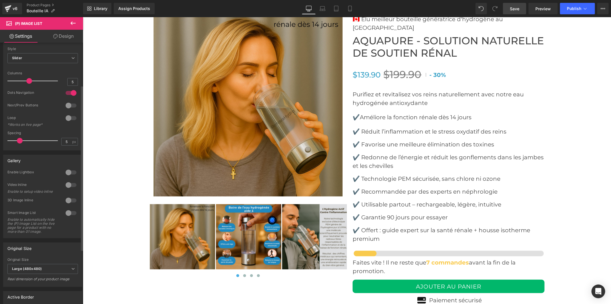
scroll to position [153, 0]
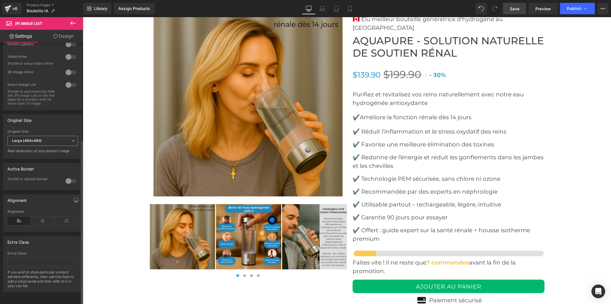
click at [42, 136] on span "Large (480x480)" at bounding box center [42, 141] width 70 height 10
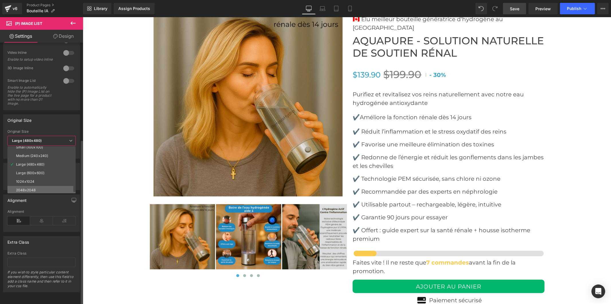
scroll to position [4, 0]
click at [41, 185] on li "2048x2048" at bounding box center [42, 189] width 71 height 9
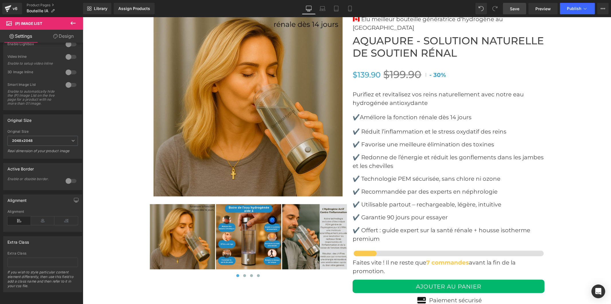
click at [520, 7] on link "Save" at bounding box center [514, 8] width 23 height 11
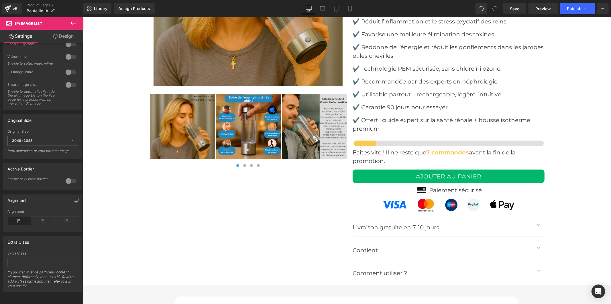
scroll to position [2127, 0]
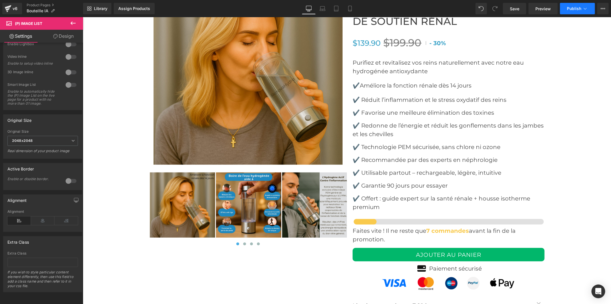
click at [565, 7] on button "Publish" at bounding box center [577, 8] width 35 height 11
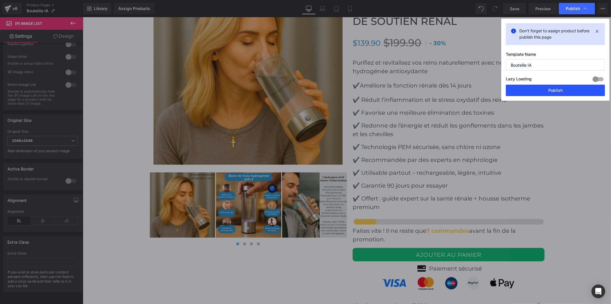
drag, startPoint x: 557, startPoint y: 91, endPoint x: 474, endPoint y: 79, distance: 84.1
click at [557, 91] on button "Publish" at bounding box center [554, 90] width 99 height 11
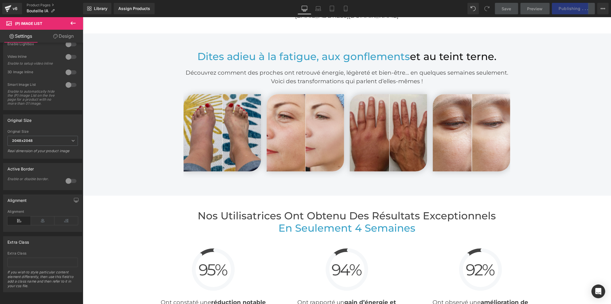
scroll to position [1173, 0]
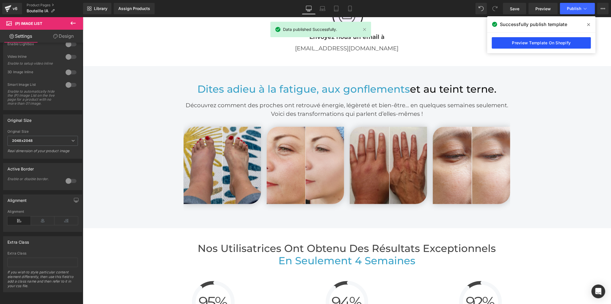
click at [532, 44] on link "Preview Template On Shopify" at bounding box center [540, 42] width 99 height 11
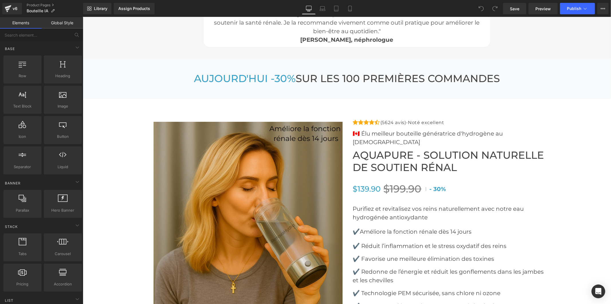
scroll to position [2226, 0]
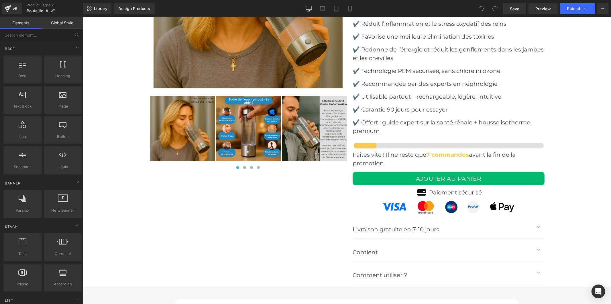
click at [297, 123] on img at bounding box center [314, 128] width 65 height 65
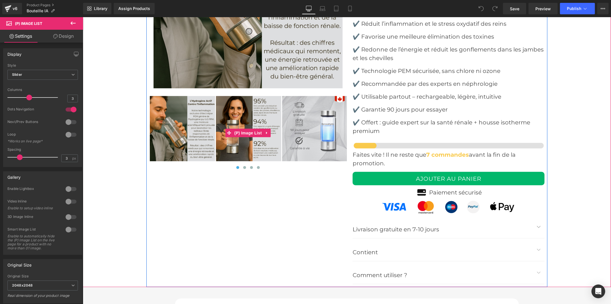
click at [297, 123] on img at bounding box center [314, 128] width 65 height 65
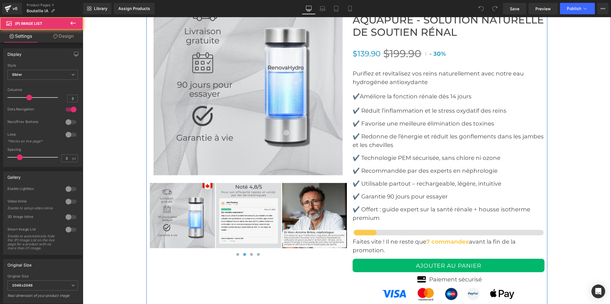
scroll to position [2067, 0]
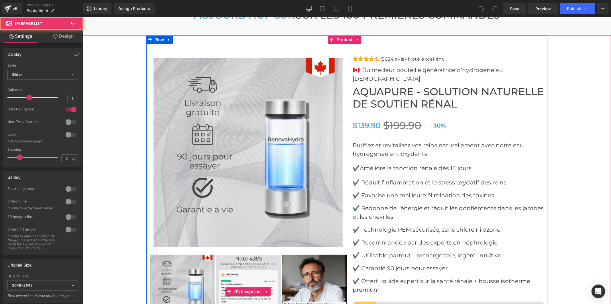
click at [165, 261] on img at bounding box center [181, 287] width 65 height 65
click at [244, 290] on span "(P) Image List" at bounding box center [247, 291] width 30 height 9
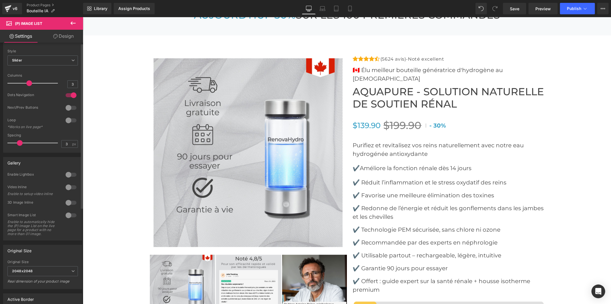
scroll to position [0, 0]
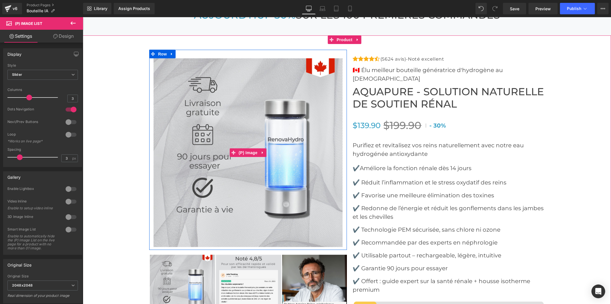
click at [229, 171] on img at bounding box center [247, 152] width 189 height 189
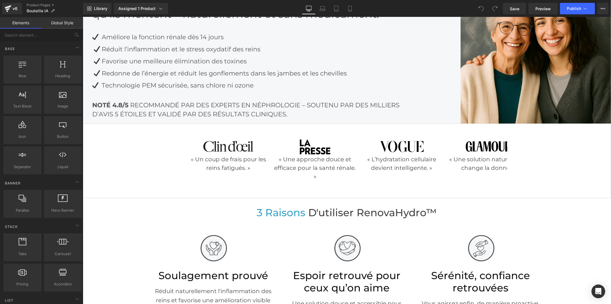
scroll to position [95, 0]
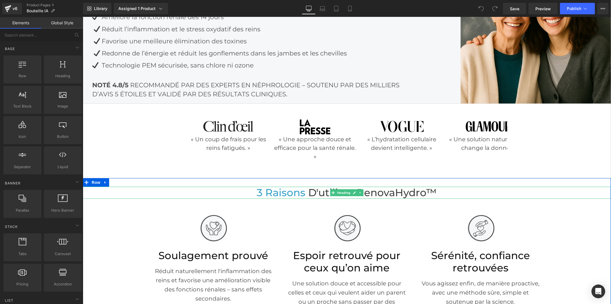
drag, startPoint x: 379, startPoint y: 191, endPoint x: 385, endPoint y: 192, distance: 6.2
click at [379, 193] on span "d'utiliser RenovaHydro™" at bounding box center [372, 192] width 129 height 12
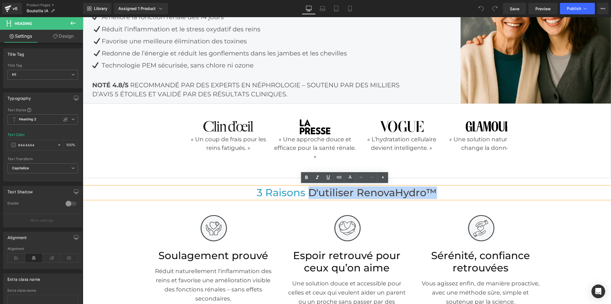
drag, startPoint x: 423, startPoint y: 191, endPoint x: 307, endPoint y: 189, distance: 115.9
click at [307, 189] on h1 "3 raisons d'utiliser RenovaHydro™" at bounding box center [346, 193] width 528 height 12
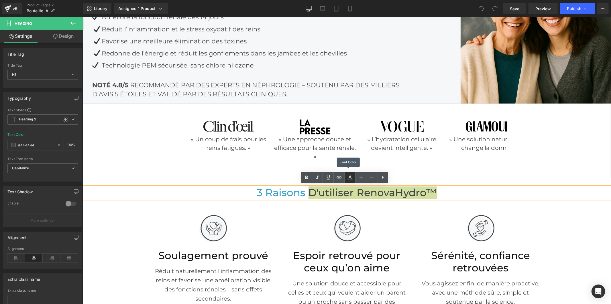
click at [348, 176] on icon at bounding box center [349, 177] width 7 height 7
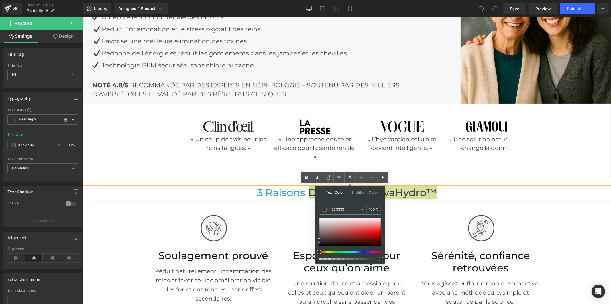
click at [343, 208] on input "#333333" at bounding box center [344, 210] width 31 height 6
type input "444444"
drag, startPoint x: 350, startPoint y: 210, endPoint x: 323, endPoint y: 208, distance: 26.7
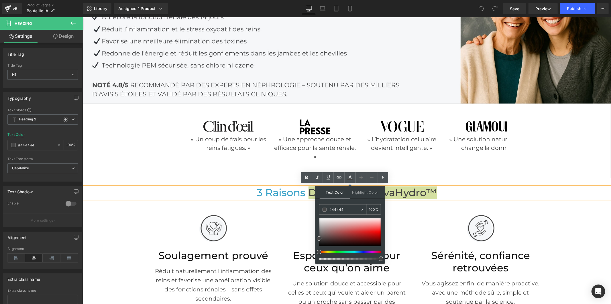
click at [323, 208] on div "444444" at bounding box center [339, 210] width 41 height 10
type input "444444"
click at [351, 176] on icon at bounding box center [349, 177] width 7 height 7
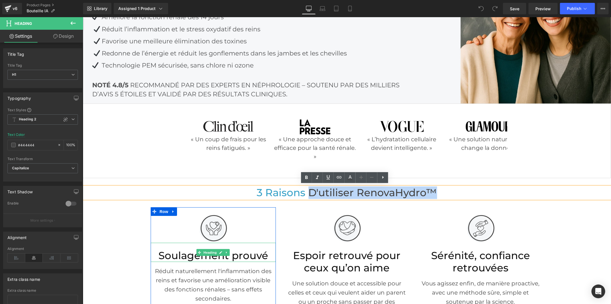
click at [226, 256] on h2 "Soulagement prouvé" at bounding box center [212, 256] width 125 height 12
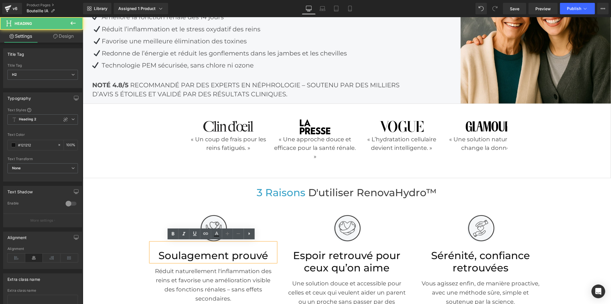
click at [238, 254] on h2 "Soulagement prouvé" at bounding box center [212, 256] width 125 height 12
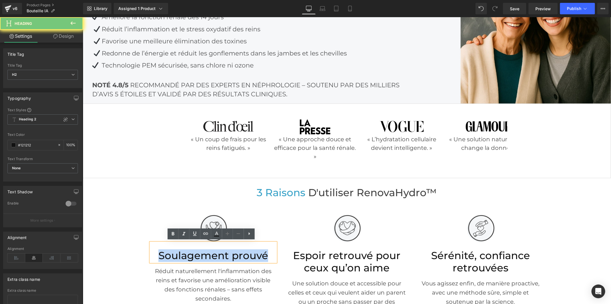
click at [238, 254] on h2 "Soulagement prouvé" at bounding box center [212, 256] width 125 height 12
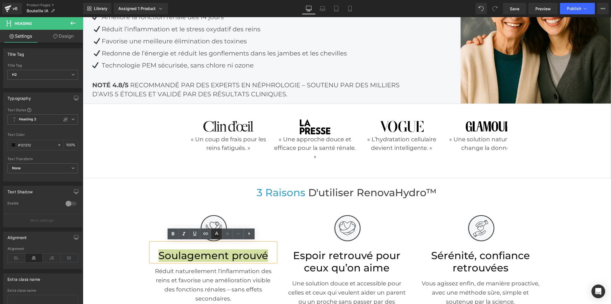
click at [217, 235] on icon at bounding box center [216, 234] width 7 height 7
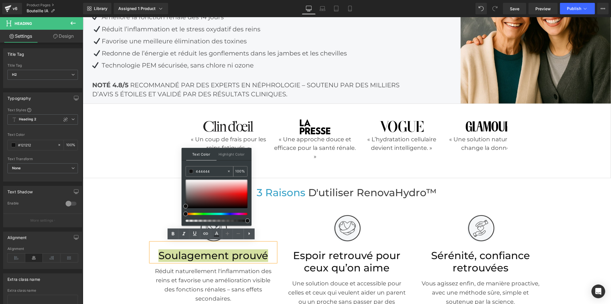
click at [219, 171] on input "444444" at bounding box center [211, 171] width 31 height 6
click at [218, 171] on input "444444" at bounding box center [211, 171] width 31 height 6
paste input "444444"
type input "444444"
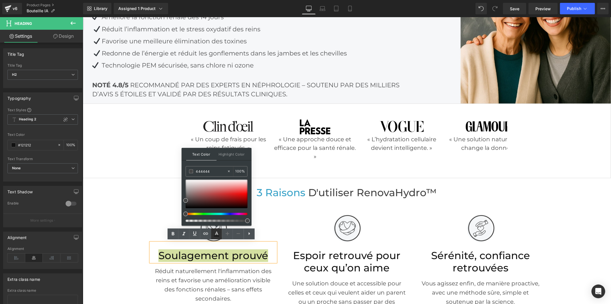
click at [218, 232] on icon at bounding box center [216, 234] width 7 height 7
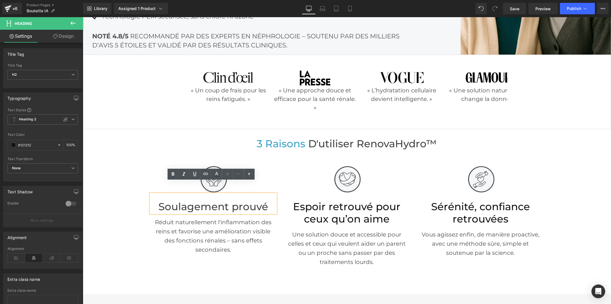
scroll to position [191, 0]
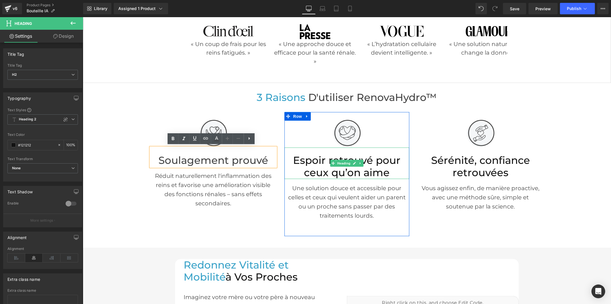
click at [320, 166] on h2 "Espoir retrouvé pour ceux qu’on aime" at bounding box center [346, 166] width 125 height 24
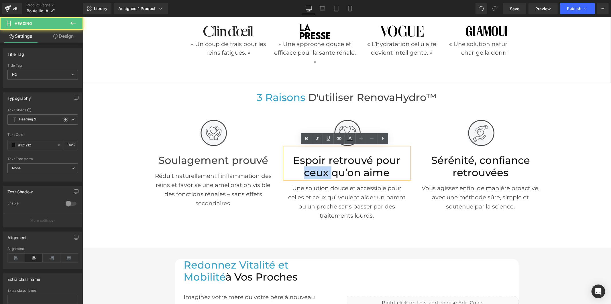
click at [320, 166] on h2 "Espoir retrouvé pour ceux qu’on aime" at bounding box center [346, 166] width 125 height 24
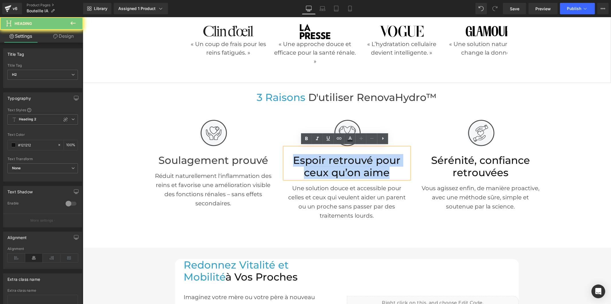
click at [320, 166] on h2 "Espoir retrouvé pour ceux qu’on aime" at bounding box center [346, 166] width 125 height 24
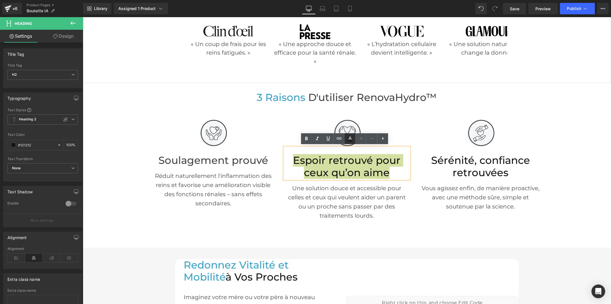
click at [350, 139] on icon at bounding box center [349, 138] width 3 height 3
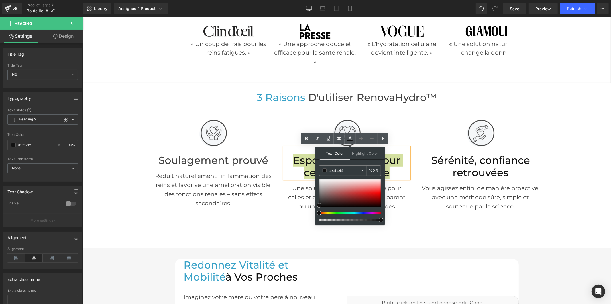
click at [338, 170] on input "444444" at bounding box center [344, 170] width 31 height 6
paste input "444444"
type input "444444"
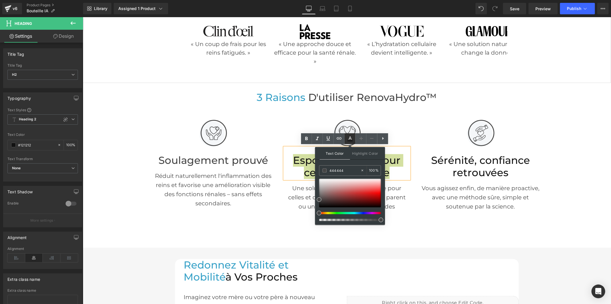
click at [347, 141] on icon at bounding box center [349, 138] width 7 height 7
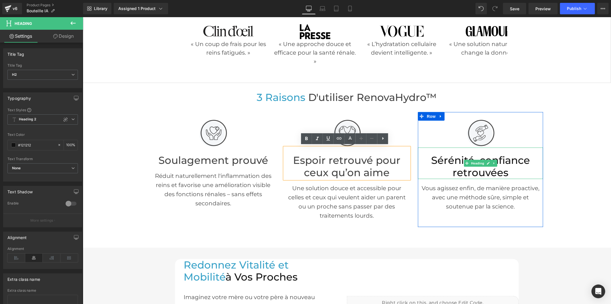
click at [442, 160] on h2 "Sérénité, confiance retrouvées" at bounding box center [479, 166] width 125 height 24
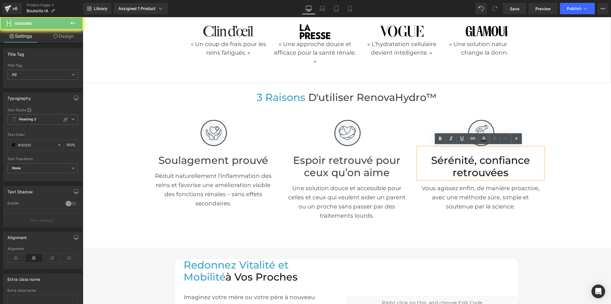
click at [442, 160] on h2 "Sérénité, confiance retrouvées" at bounding box center [479, 166] width 125 height 24
click at [480, 138] on icon at bounding box center [483, 138] width 7 height 7
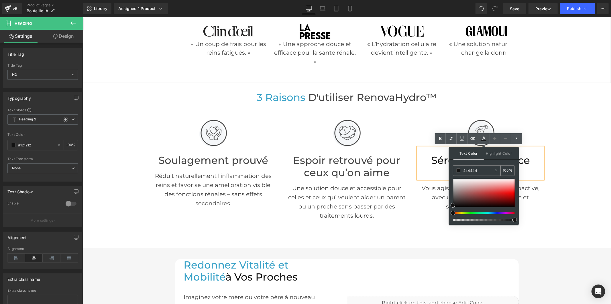
click at [471, 170] on input "444444" at bounding box center [478, 170] width 31 height 6
paste input "444444"
type input "444444"
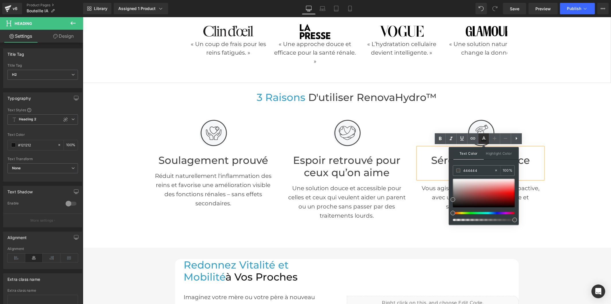
click at [481, 138] on icon at bounding box center [483, 138] width 7 height 7
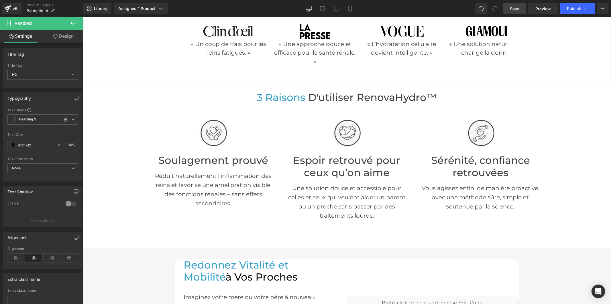
drag, startPoint x: 507, startPoint y: 12, endPoint x: 442, endPoint y: 131, distance: 135.3
click at [507, 12] on link "Save" at bounding box center [514, 8] width 23 height 11
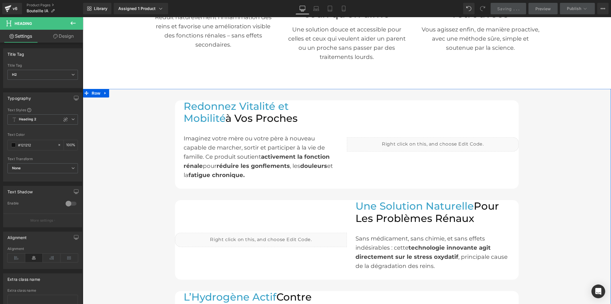
scroll to position [350, 0]
click at [208, 117] on h2 "Redonnez Vitalité et Mobilité à Vos Proches" at bounding box center [260, 112] width 155 height 24
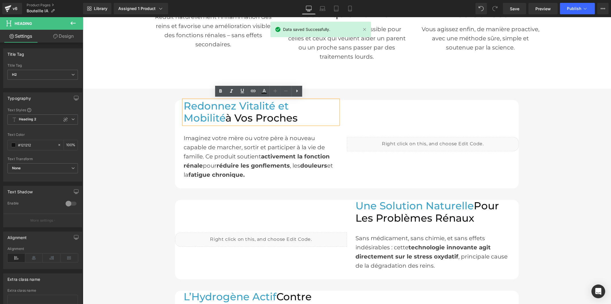
drag, startPoint x: 259, startPoint y: 118, endPoint x: 182, endPoint y: 115, distance: 77.3
click at [183, 115] on h2 "Redonnez Vitalité et Mobilité à Vos Proches" at bounding box center [260, 112] width 155 height 24
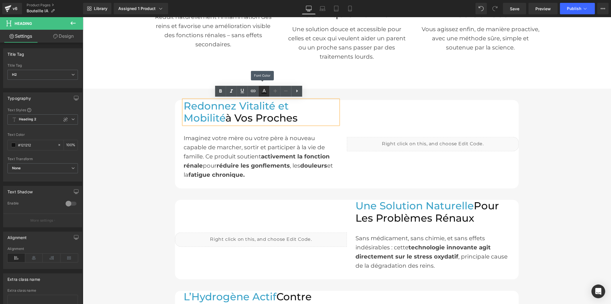
click at [264, 92] on icon at bounding box center [263, 91] width 7 height 7
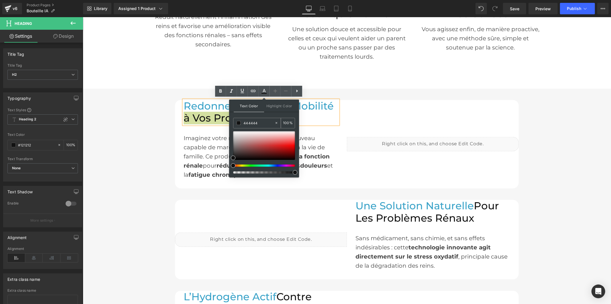
click at [253, 122] on input "444444" at bounding box center [258, 123] width 31 height 6
paste input "444444"
type input "444444"
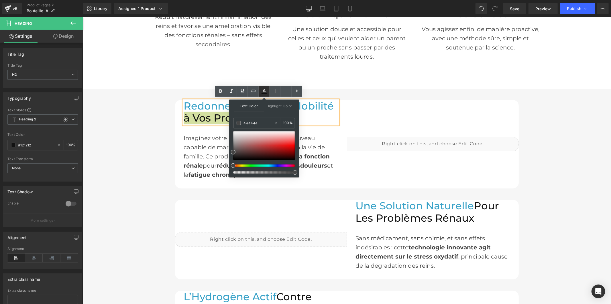
click at [266, 90] on icon at bounding box center [263, 91] width 7 height 7
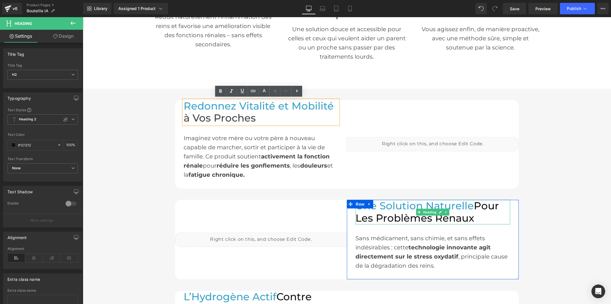
click at [414, 220] on h2 "Une Solution Naturelle Pour Les Problèmes Rénaux" at bounding box center [432, 212] width 155 height 24
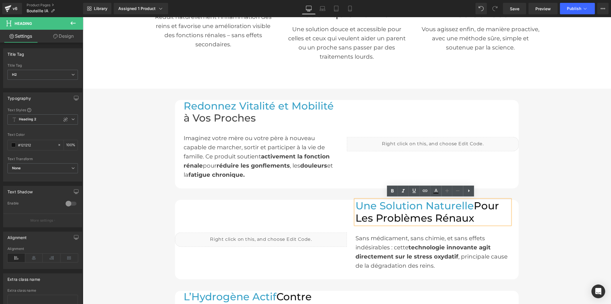
drag, startPoint x: 473, startPoint y: 216, endPoint x: 473, endPoint y: 203, distance: 12.6
click at [473, 203] on h2 "Une Solution Naturelle Pour Les Problèmes Rénaux" at bounding box center [432, 212] width 155 height 24
click at [436, 188] on icon at bounding box center [435, 191] width 7 height 7
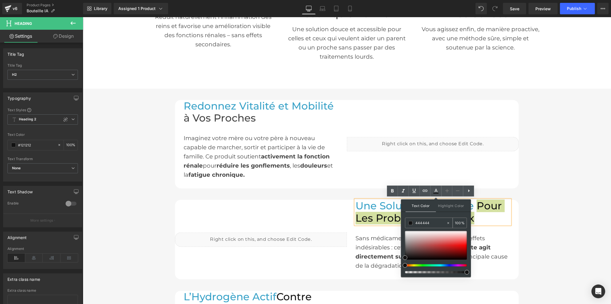
drag, startPoint x: 432, startPoint y: 220, endPoint x: 413, endPoint y: 221, distance: 19.5
click at [411, 221] on div "444444" at bounding box center [425, 223] width 41 height 10
click at [434, 188] on icon at bounding box center [435, 191] width 7 height 7
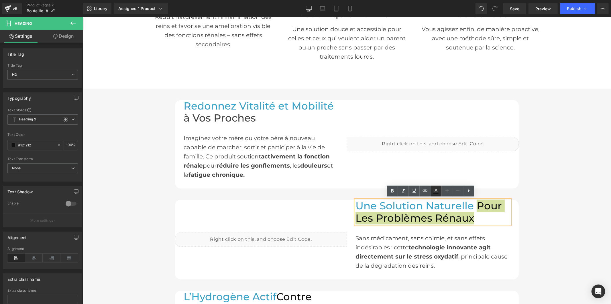
click at [432, 193] on icon at bounding box center [435, 191] width 7 height 7
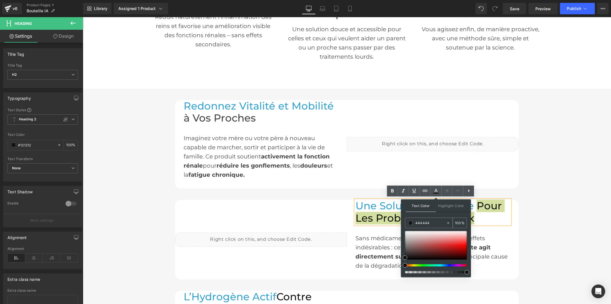
click at [429, 220] on input "444444" at bounding box center [430, 223] width 31 height 6
paste input "444444"
type input "444444"
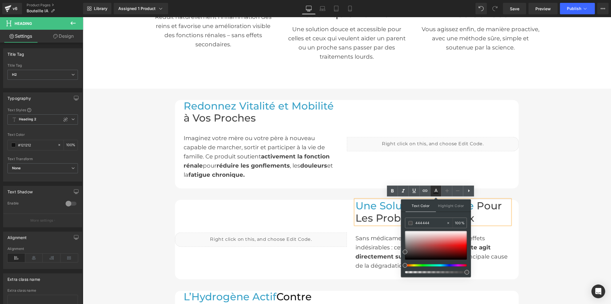
click at [433, 192] on icon at bounding box center [435, 191] width 7 height 7
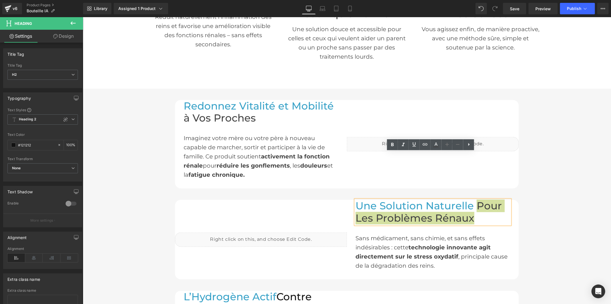
scroll to position [477, 0]
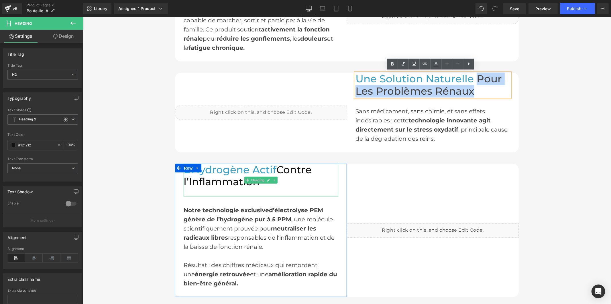
click at [297, 183] on h2 "L’Hydrogène Actif Contre l’Inflammation" at bounding box center [260, 176] width 155 height 24
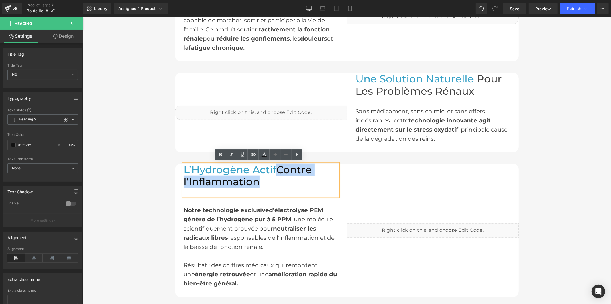
drag, startPoint x: 263, startPoint y: 183, endPoint x: 278, endPoint y: 171, distance: 19.0
click at [278, 171] on h2 "L’Hydrogène Actif Contre l’Inflammation" at bounding box center [260, 176] width 155 height 24
click at [265, 155] on icon at bounding box center [263, 154] width 3 height 3
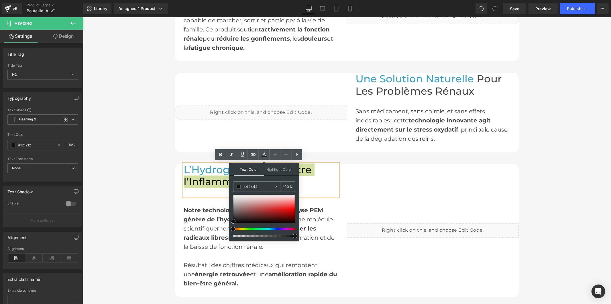
drag, startPoint x: 250, startPoint y: 187, endPoint x: 242, endPoint y: 187, distance: 8.0
click at [242, 187] on div "444444" at bounding box center [253, 187] width 41 height 10
paste input "444444"
type input "444444"
click at [265, 156] on icon at bounding box center [263, 154] width 3 height 3
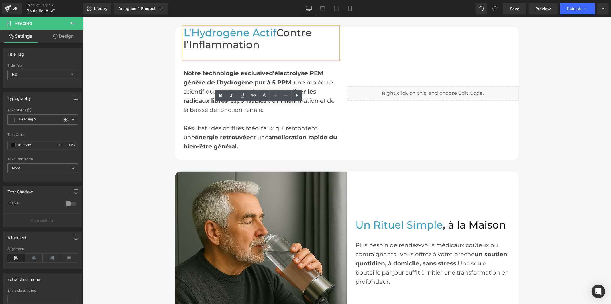
scroll to position [636, 0]
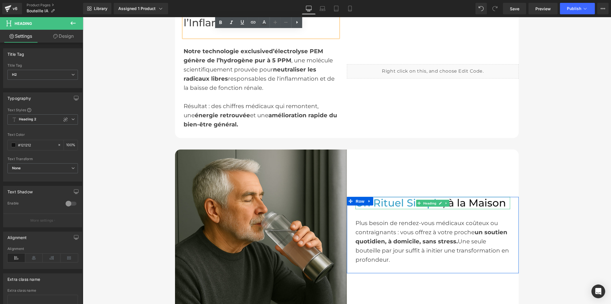
click at [465, 203] on h2 "Un Rituel Simple , à la Maison" at bounding box center [432, 203] width 155 height 12
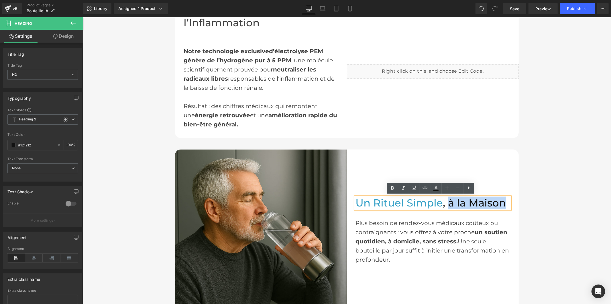
drag, startPoint x: 500, startPoint y: 204, endPoint x: 447, endPoint y: 205, distance: 53.5
click at [447, 205] on h2 "Un Rituel Simple , à la Maison" at bounding box center [432, 203] width 155 height 12
click at [436, 190] on icon at bounding box center [435, 190] width 5 height 1
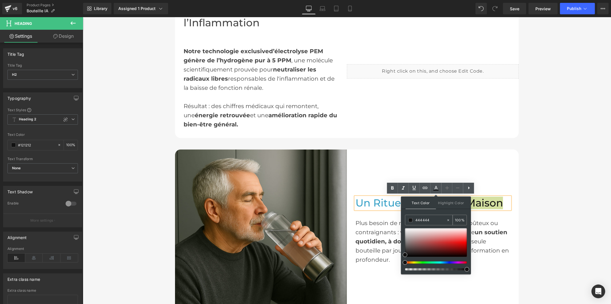
click at [429, 220] on input "444444" at bounding box center [430, 220] width 31 height 6
paste input "444444"
click at [436, 188] on icon at bounding box center [435, 188] width 7 height 7
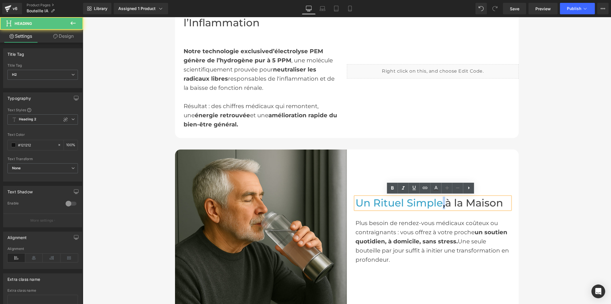
click at [439, 204] on h2 "Un Rituel Simple , à la Maison" at bounding box center [432, 203] width 155 height 12
click at [436, 189] on icon at bounding box center [435, 188] width 7 height 7
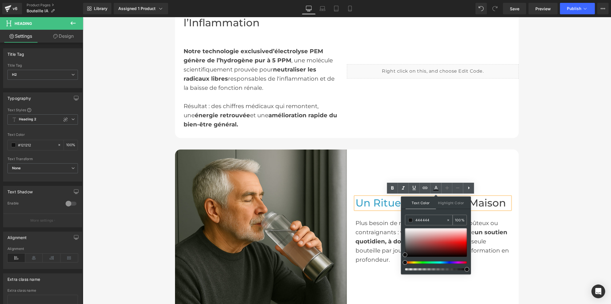
click at [427, 219] on input "444444" at bounding box center [430, 220] width 31 height 6
paste input "444444"
type input "444444"
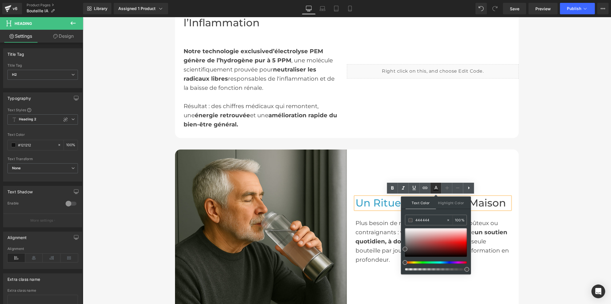
click at [435, 187] on icon at bounding box center [435, 187] width 3 height 3
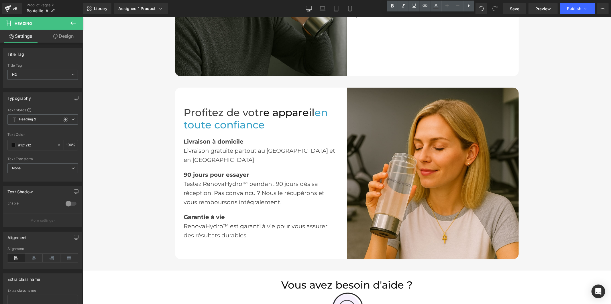
scroll to position [890, 0]
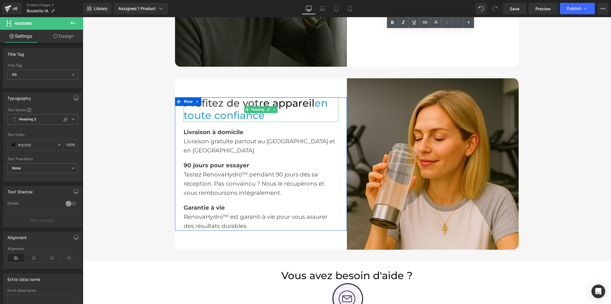
click at [279, 104] on h2 "Profitez de votr e appareil en toute confiance" at bounding box center [260, 109] width 155 height 24
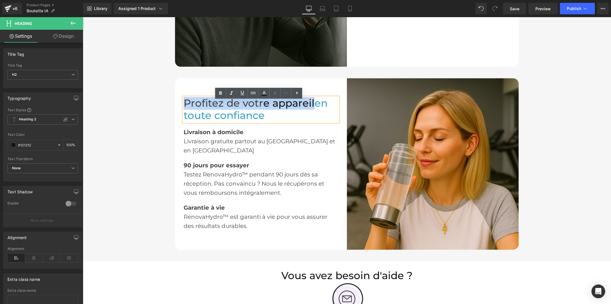
drag, startPoint x: 309, startPoint y: 107, endPoint x: 183, endPoint y: 110, distance: 125.7
click at [183, 110] on h2 "Profitez de votr e appareil en toute confiance" at bounding box center [260, 109] width 155 height 24
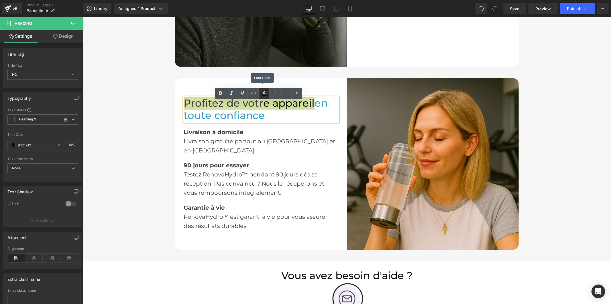
click at [262, 95] on icon at bounding box center [263, 93] width 7 height 7
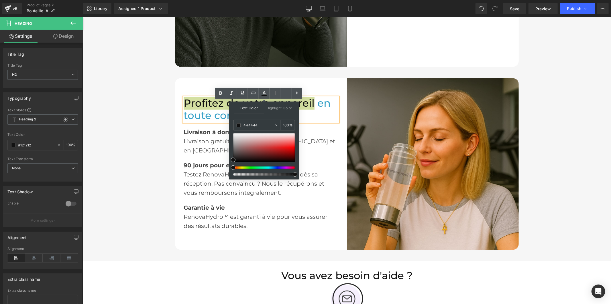
click at [260, 125] on input "444444" at bounding box center [258, 125] width 31 height 6
paste input "444444"
type input "444444"
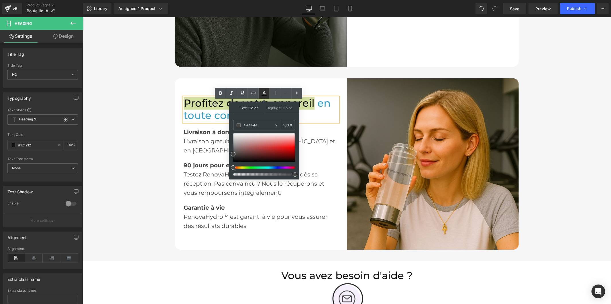
click at [262, 95] on icon at bounding box center [263, 95] width 5 height 1
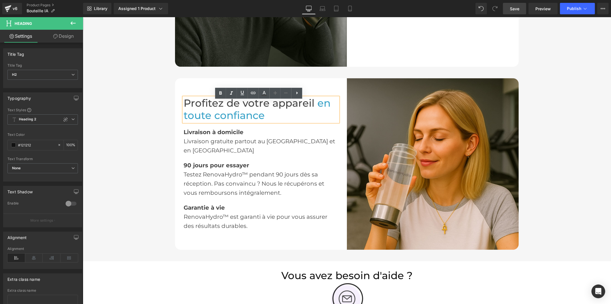
drag, startPoint x: 511, startPoint y: 12, endPoint x: 401, endPoint y: 121, distance: 155.0
click at [511, 12] on link "Save" at bounding box center [514, 8] width 23 height 11
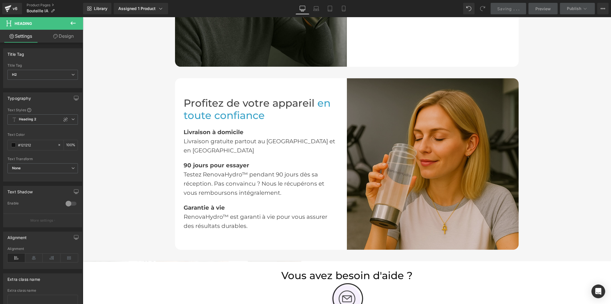
scroll to position [1018, 0]
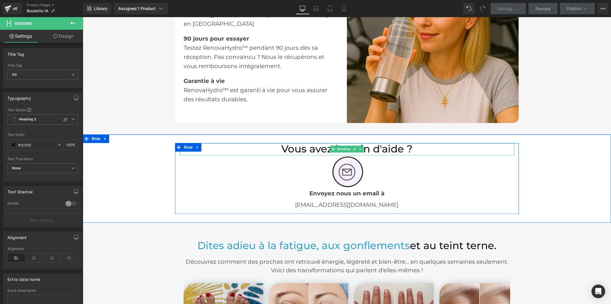
click at [384, 149] on h2 "Vous avez besoin d'aide ?" at bounding box center [346, 149] width 335 height 12
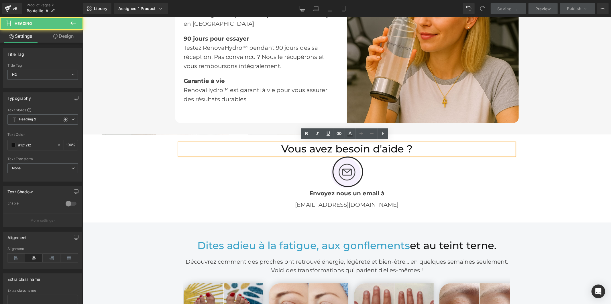
click at [384, 148] on h2 "Vous avez besoin d'aide ?" at bounding box center [346, 149] width 335 height 12
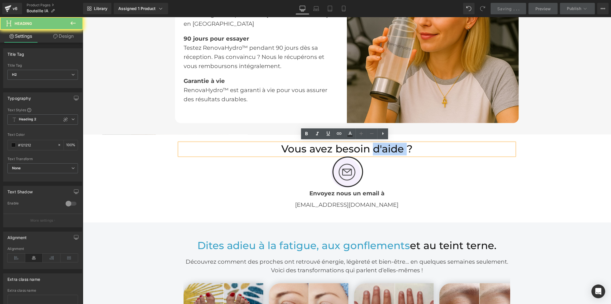
click at [384, 148] on h2 "Vous avez besoin d'aide ?" at bounding box center [346, 149] width 335 height 12
click at [384, 147] on h2 "Vous avez besoin d'aide ?" at bounding box center [346, 149] width 335 height 12
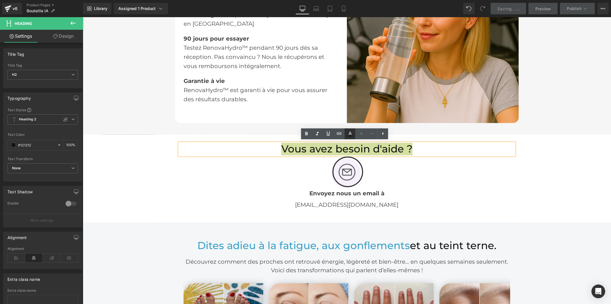
click at [351, 134] on icon at bounding box center [349, 134] width 7 height 7
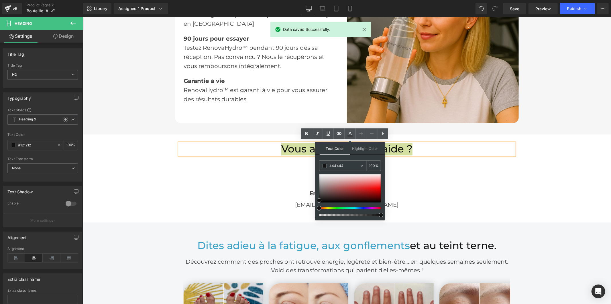
click at [346, 165] on input "444444" at bounding box center [344, 166] width 31 height 6
paste input "444444"
type input "444444"
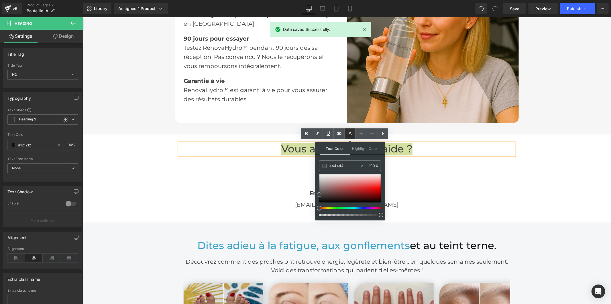
click at [346, 134] on icon at bounding box center [349, 134] width 7 height 7
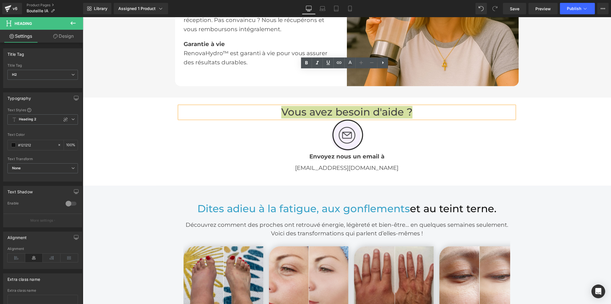
scroll to position [1113, 0]
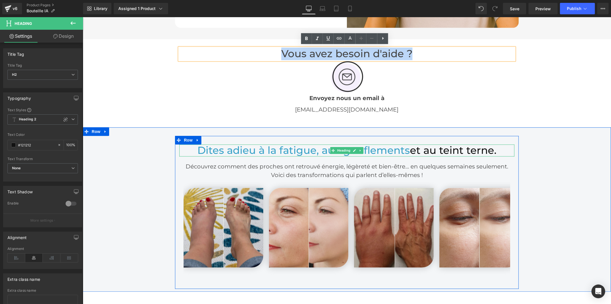
click at [440, 149] on h2 "Dites adieu à la fatigue, aux gonflements et au teint terne." at bounding box center [346, 150] width 335 height 12
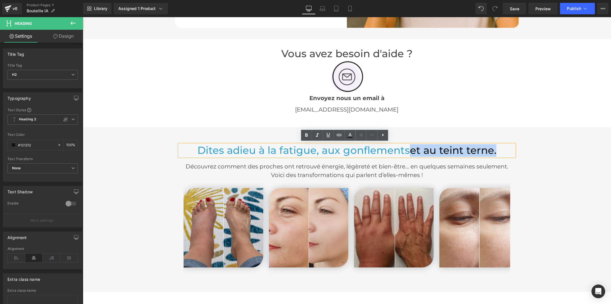
drag, startPoint x: 498, startPoint y: 150, endPoint x: 410, endPoint y: 151, distance: 87.9
click at [410, 151] on h2 "Dites adieu à la fatigue, aux gonflements et au teint terne." at bounding box center [346, 150] width 335 height 12
click at [349, 135] on icon at bounding box center [349, 135] width 7 height 7
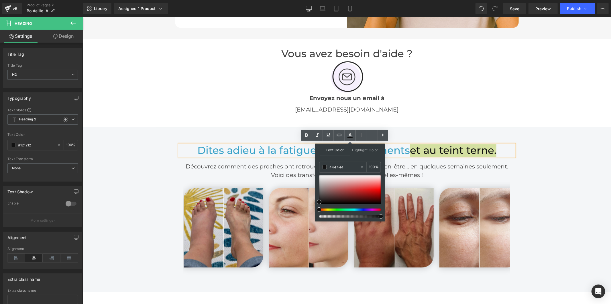
drag, startPoint x: 344, startPoint y: 166, endPoint x: 327, endPoint y: 166, distance: 16.9
click at [327, 166] on div "444444" at bounding box center [339, 167] width 41 height 10
paste input "444444"
click at [347, 133] on icon at bounding box center [349, 135] width 7 height 7
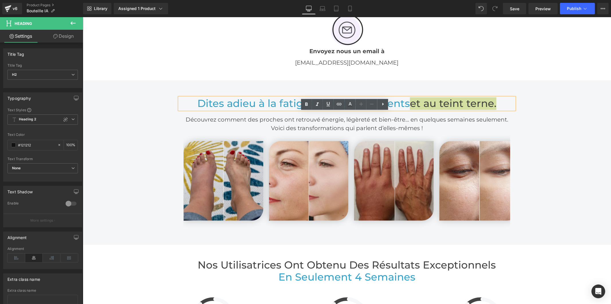
scroll to position [1177, 0]
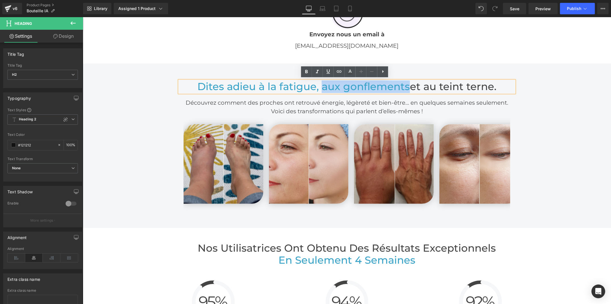
drag, startPoint x: 404, startPoint y: 87, endPoint x: 320, endPoint y: 88, distance: 83.9
click at [320, 88] on span "Dites adieu à la fatigue, aux gonflements" at bounding box center [303, 86] width 212 height 12
click at [347, 72] on icon at bounding box center [349, 71] width 7 height 7
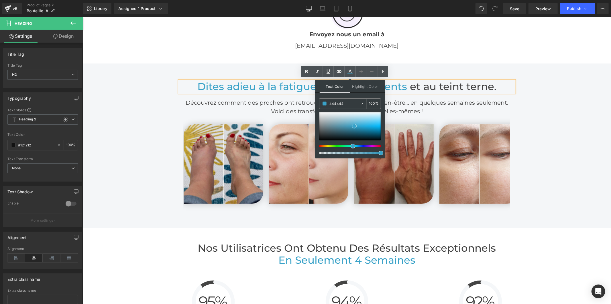
drag, startPoint x: 348, startPoint y: 102, endPoint x: 319, endPoint y: 104, distance: 29.0
click at [319, 104] on div "444444" at bounding box center [339, 104] width 41 height 10
paste input "444444"
type input "444444"
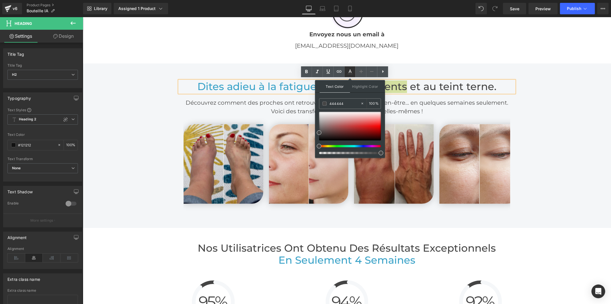
click at [350, 74] on icon at bounding box center [349, 74] width 5 height 1
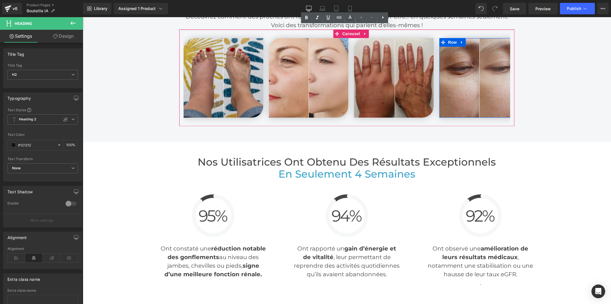
scroll to position [1272, 0]
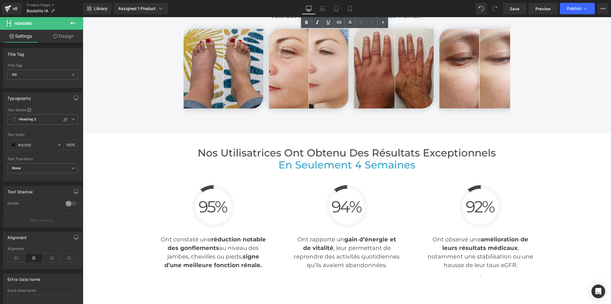
click at [467, 152] on h2 "Nos Utilisatrices Ont Obtenu des Résultats Exceptionnels" at bounding box center [346, 153] width 335 height 12
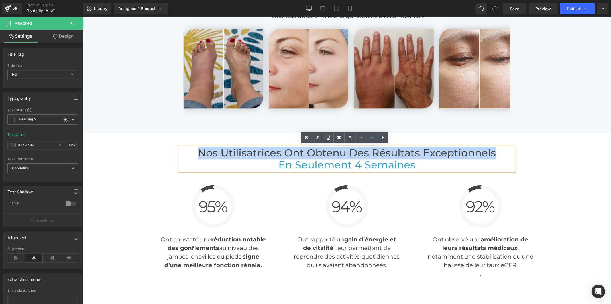
drag, startPoint x: 491, startPoint y: 151, endPoint x: 325, endPoint y: 148, distance: 166.0
click at [198, 148] on h2 "Nos Utilisatrices Ont Obtenu des Résultats Exceptionnels" at bounding box center [346, 153] width 335 height 12
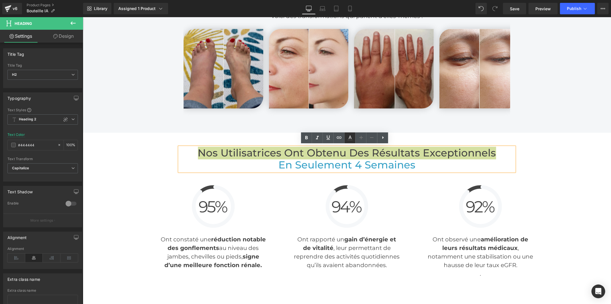
click at [351, 138] on icon at bounding box center [349, 138] width 7 height 7
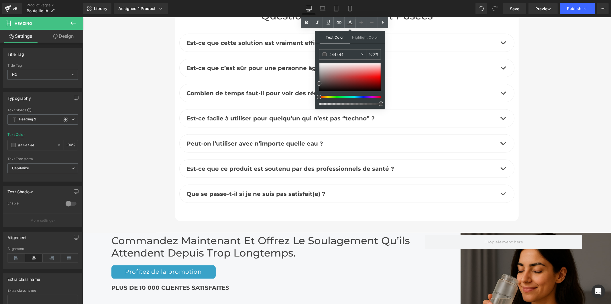
scroll to position [2608, 0]
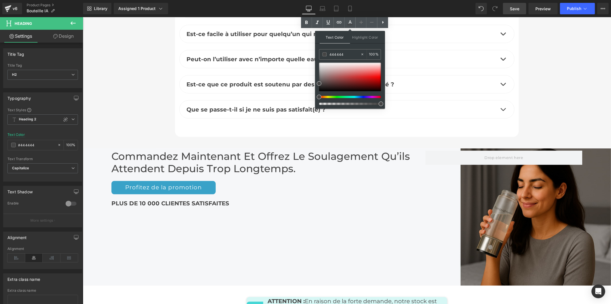
click at [512, 9] on span "Save" at bounding box center [514, 9] width 9 height 6
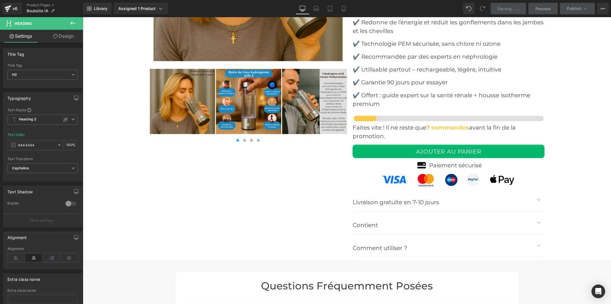
scroll to position [2099, 0]
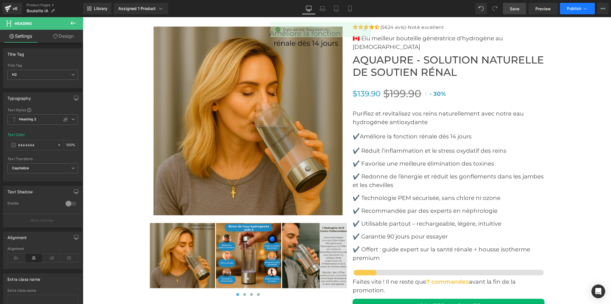
click at [571, 9] on span "Publish" at bounding box center [573, 8] width 14 height 5
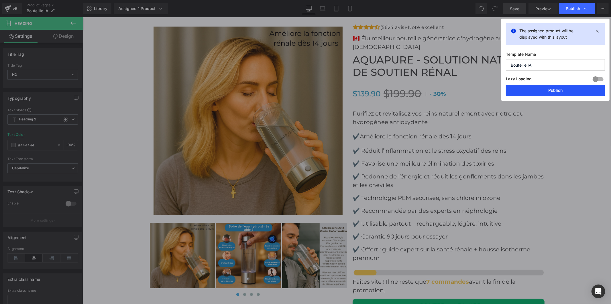
drag, startPoint x: 563, startPoint y: 89, endPoint x: 481, endPoint y: 73, distance: 83.1
click at [563, 89] on button "Publish" at bounding box center [554, 90] width 99 height 11
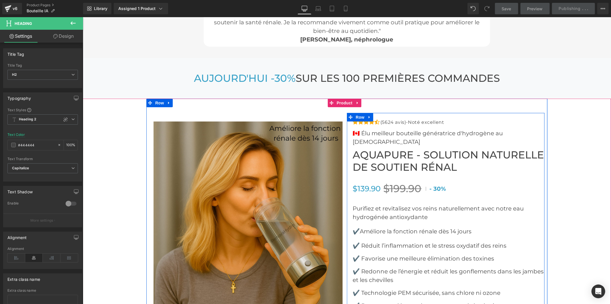
scroll to position [2004, 0]
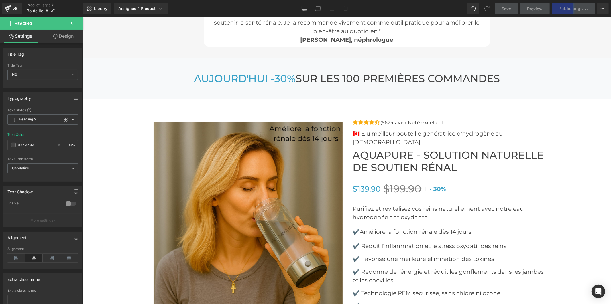
click at [72, 24] on icon at bounding box center [72, 22] width 5 height 3
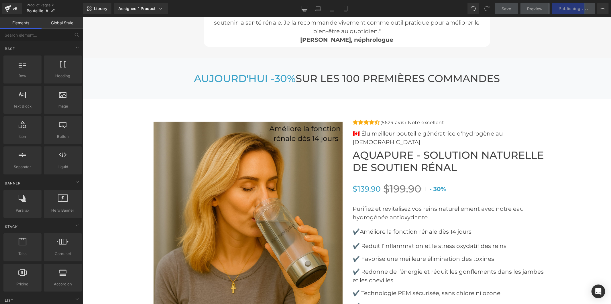
click at [70, 23] on link "Global Style" at bounding box center [63, 22] width 42 height 11
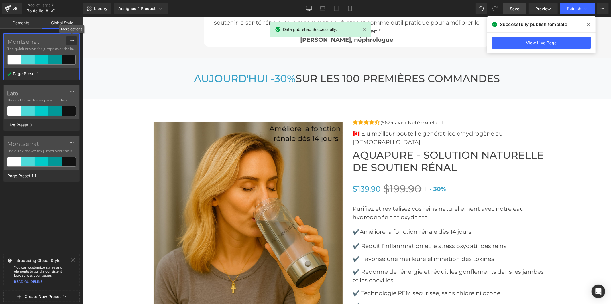
click at [73, 40] on icon at bounding box center [72, 40] width 4 height 1
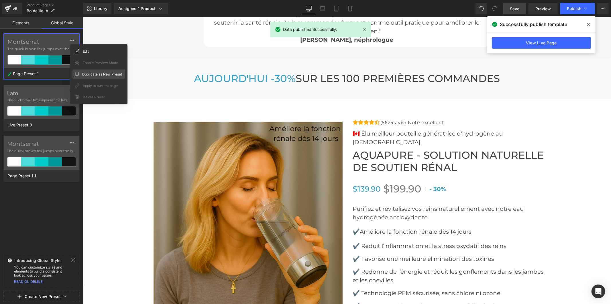
click at [87, 74] on span "Duplicate as New Preset" at bounding box center [102, 74] width 40 height 6
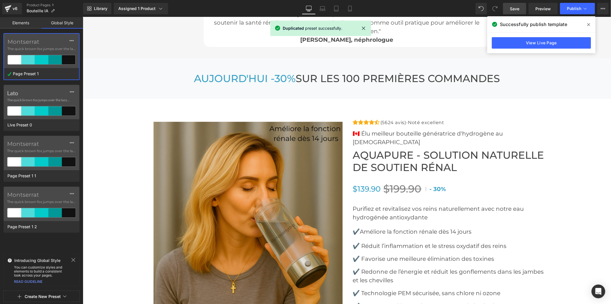
click at [33, 195] on label "Montserrat" at bounding box center [41, 194] width 69 height 7
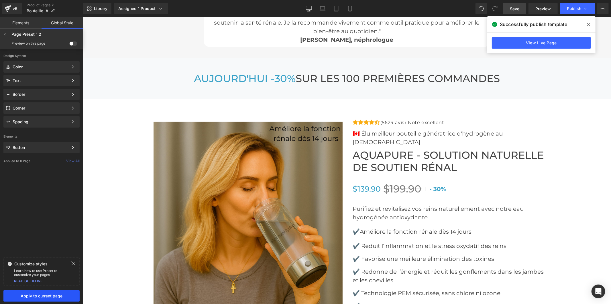
click at [19, 298] on span "Apply to current page" at bounding box center [41, 296] width 69 height 5
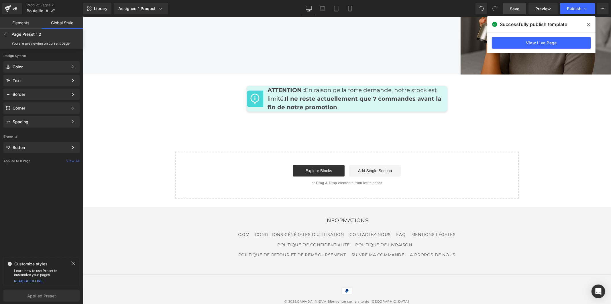
scroll to position [2629, 0]
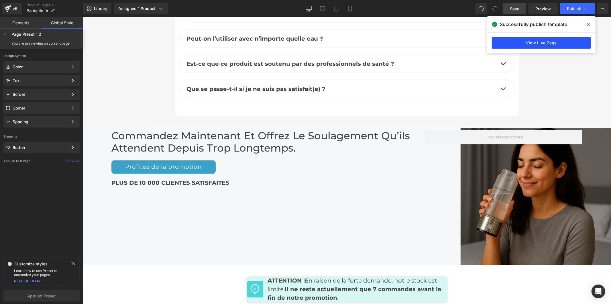
click at [510, 44] on link "View Live Page" at bounding box center [540, 42] width 99 height 11
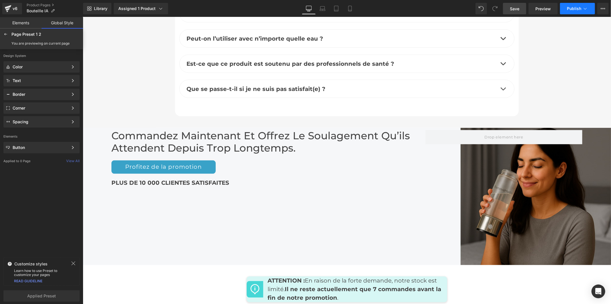
click at [574, 9] on span "Publish" at bounding box center [573, 8] width 14 height 5
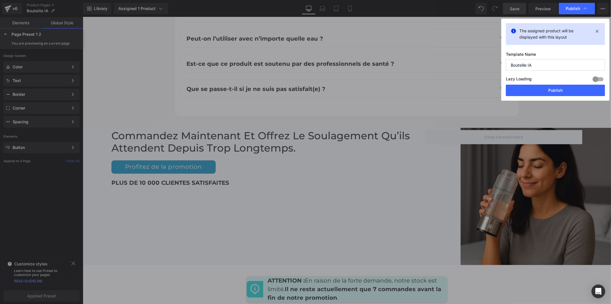
drag, startPoint x: 426, startPoint y: 5, endPoint x: 536, endPoint y: 4, distance: 109.9
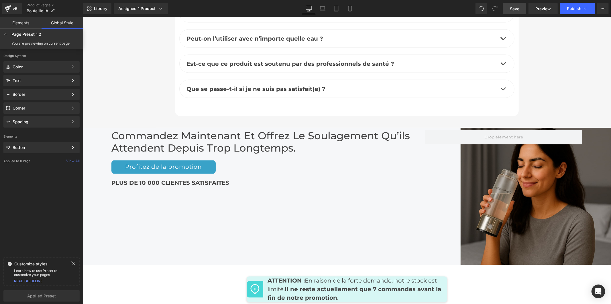
click at [514, 7] on span "Save" at bounding box center [514, 9] width 9 height 6
click at [574, 6] on span "Publish" at bounding box center [573, 8] width 14 height 5
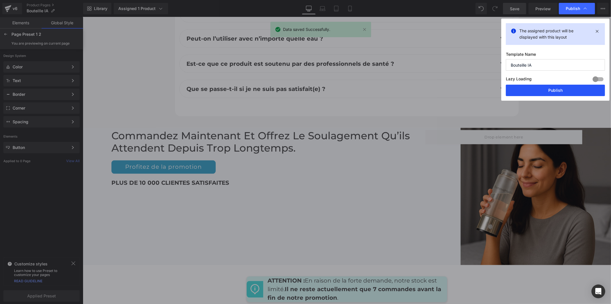
click at [548, 89] on button "Publish" at bounding box center [554, 90] width 99 height 11
